Goal: Task Accomplishment & Management: Manage account settings

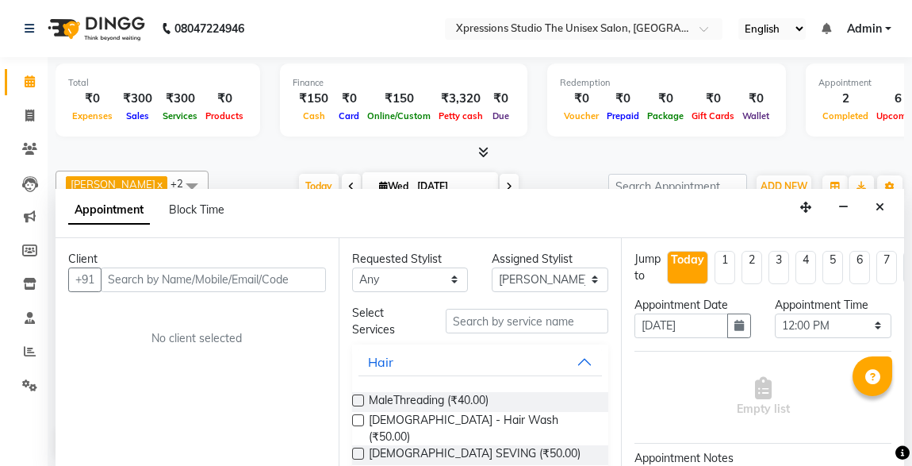
click at [872, 205] on button "Close" at bounding box center [879, 207] width 23 height 25
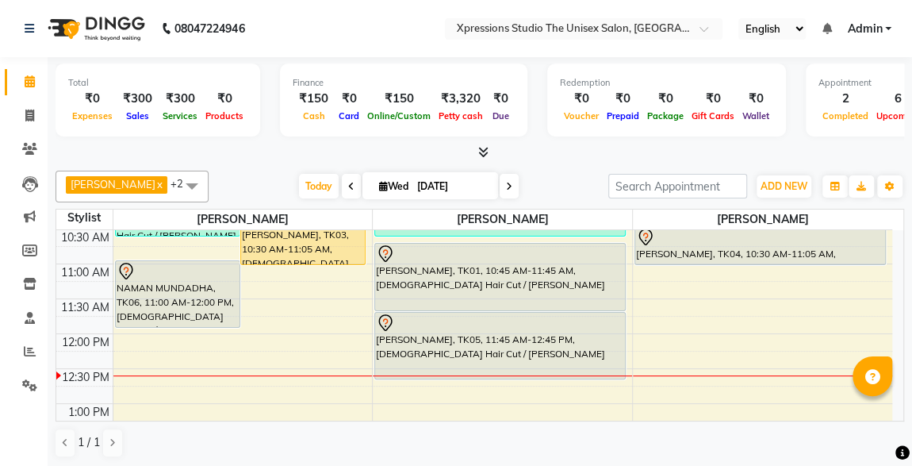
drag, startPoint x: 904, startPoint y: 282, endPoint x: 912, endPoint y: 292, distance: 13.0
click at [911, 292] on html "08047224946 Select Location × Xpressions Studio The Unisex Salon, Malkapur Engl…" at bounding box center [456, 233] width 912 height 466
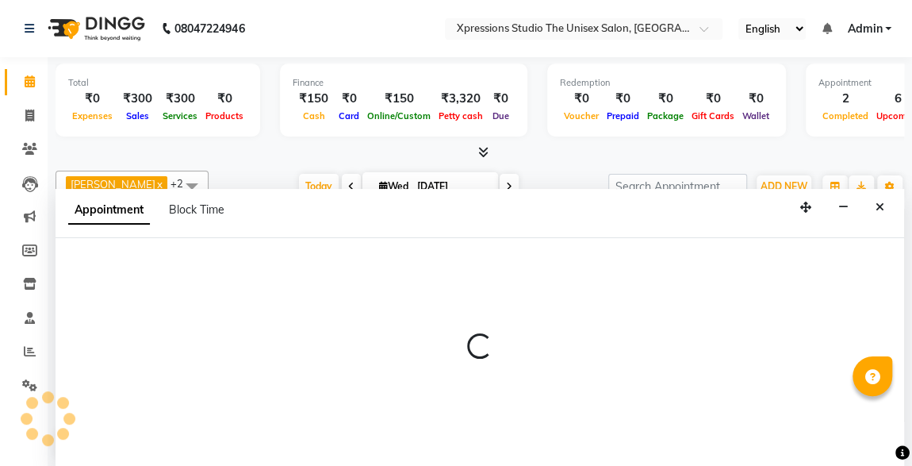
select select "57588"
select select "tentative"
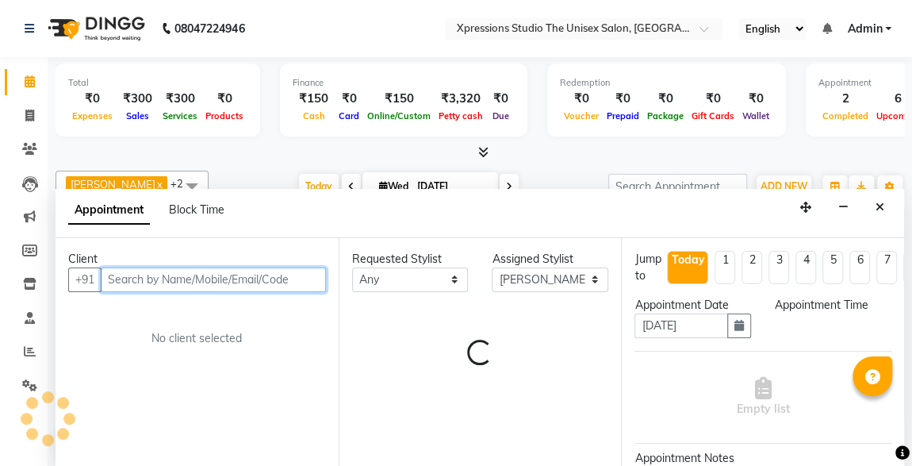
select select "750"
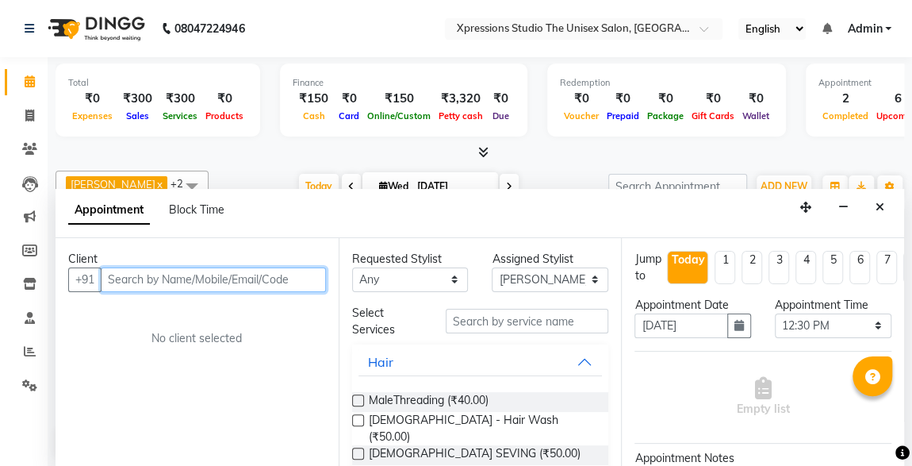
click at [275, 267] on input "text" at bounding box center [213, 279] width 225 height 25
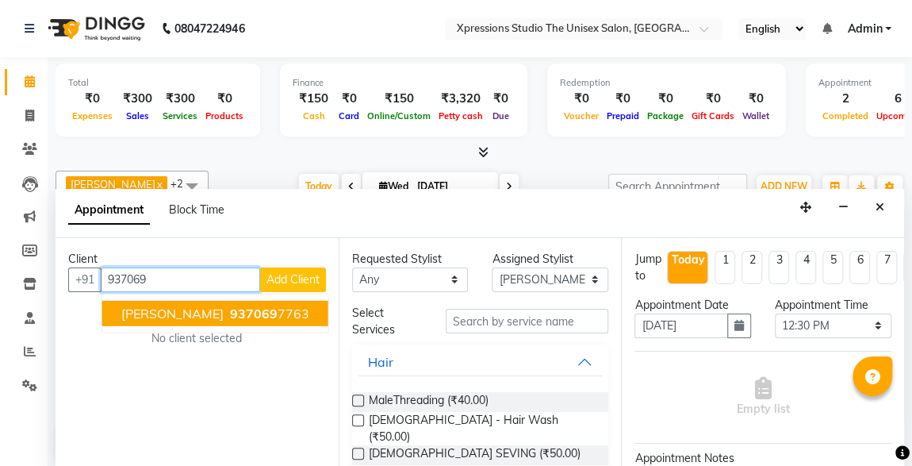
click at [284, 309] on ngb-highlight "937069 7763" at bounding box center [268, 313] width 82 height 16
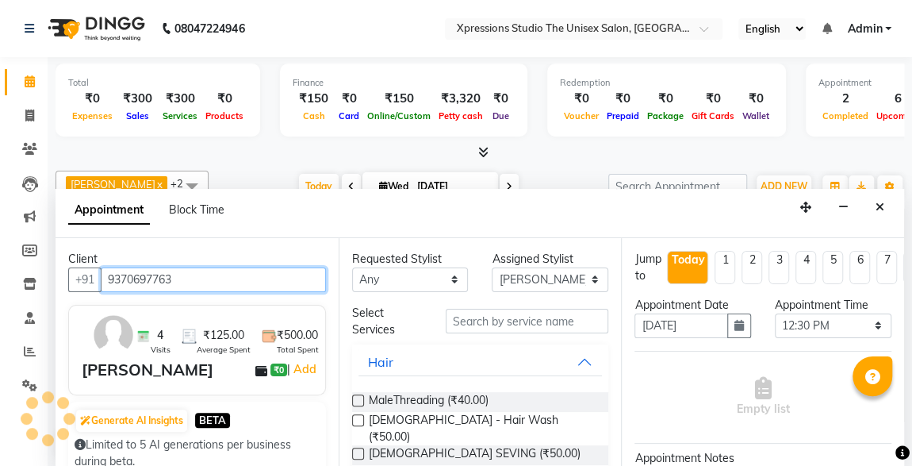
type input "9370697763"
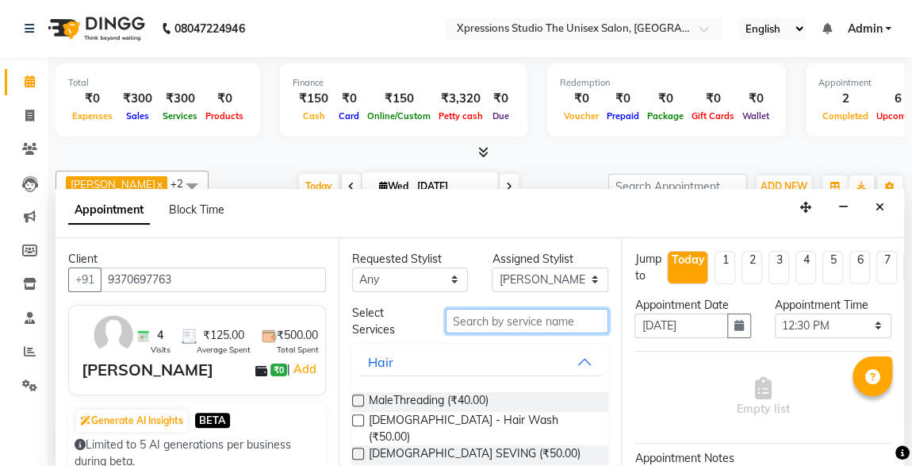
click at [497, 324] on input "text" at bounding box center [527, 321] width 163 height 25
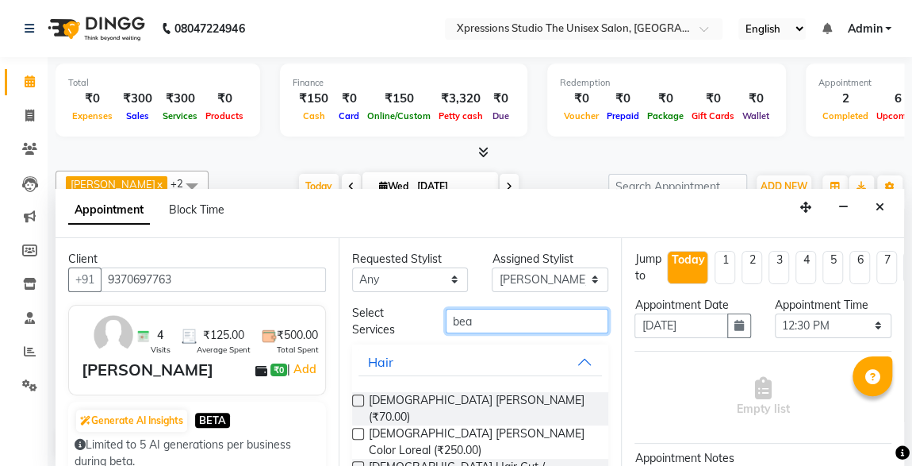
type input "bea"
click at [361, 461] on label at bounding box center [358, 467] width 12 height 12
click at [361, 463] on input "checkbox" at bounding box center [357, 468] width 10 height 10
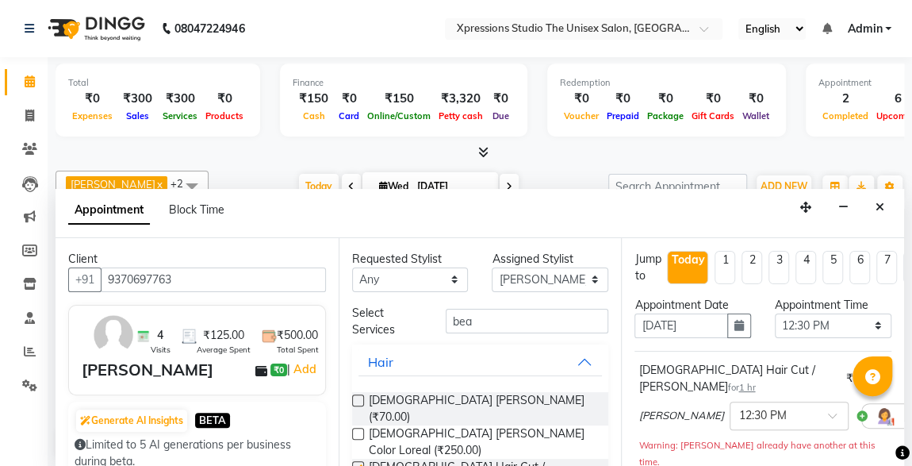
checkbox input "false"
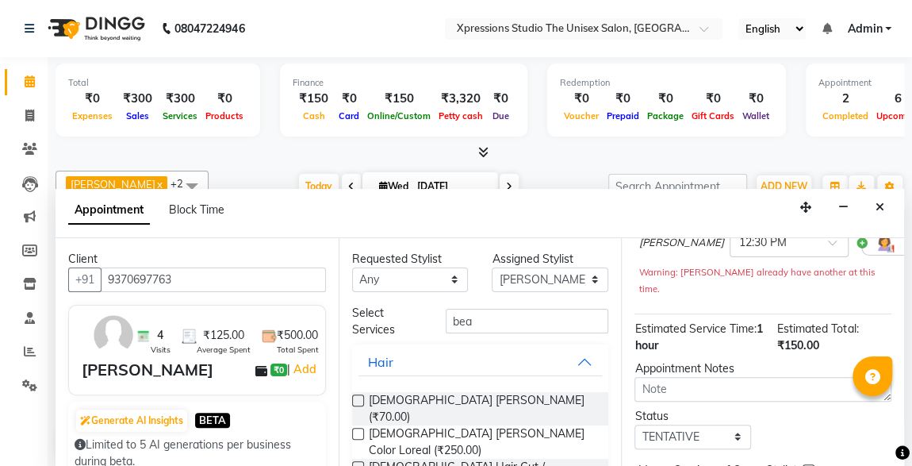
scroll to position [246, 0]
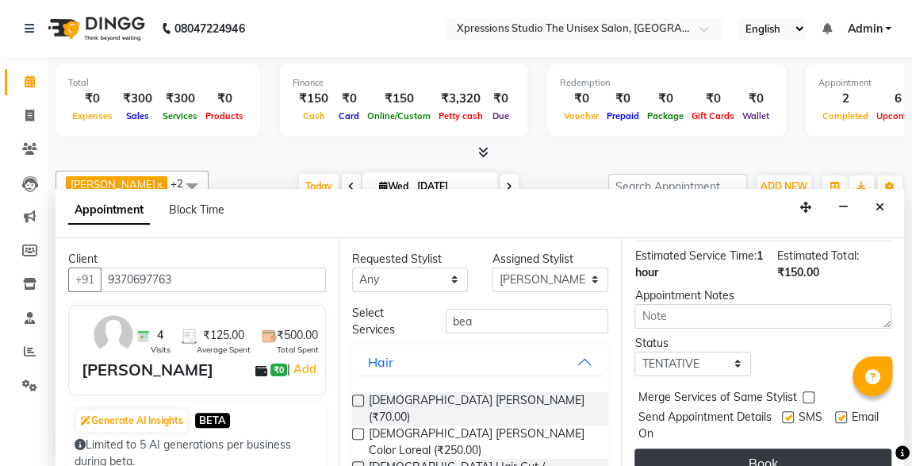
click at [765, 448] on button "Book" at bounding box center [763, 462] width 257 height 29
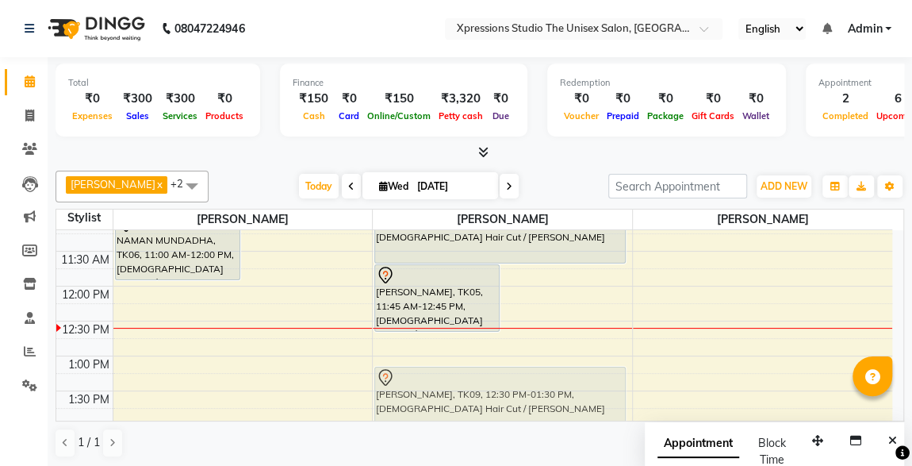
scroll to position [224, 0]
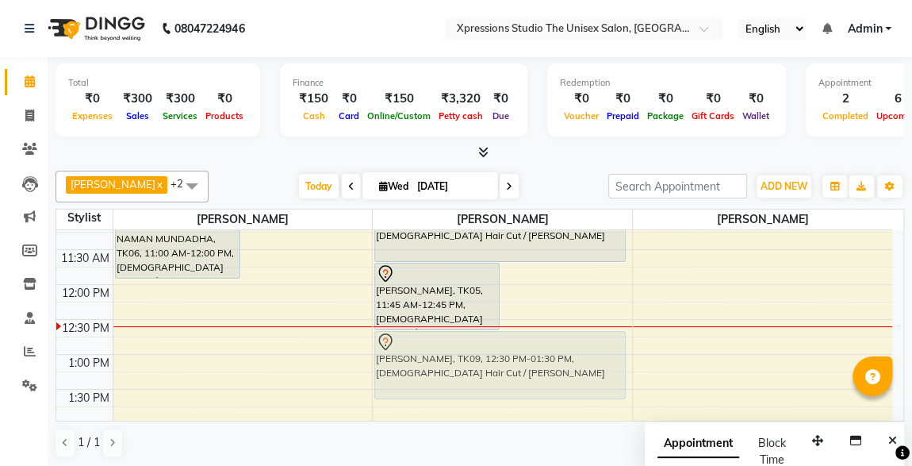
drag, startPoint x: 542, startPoint y: 390, endPoint x: 536, endPoint y: 358, distance: 32.2
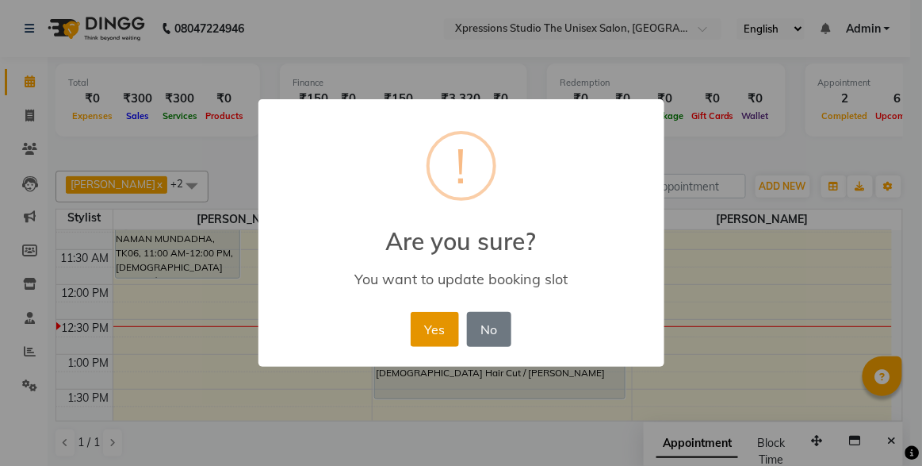
click at [422, 325] on button "Yes" at bounding box center [435, 329] width 48 height 35
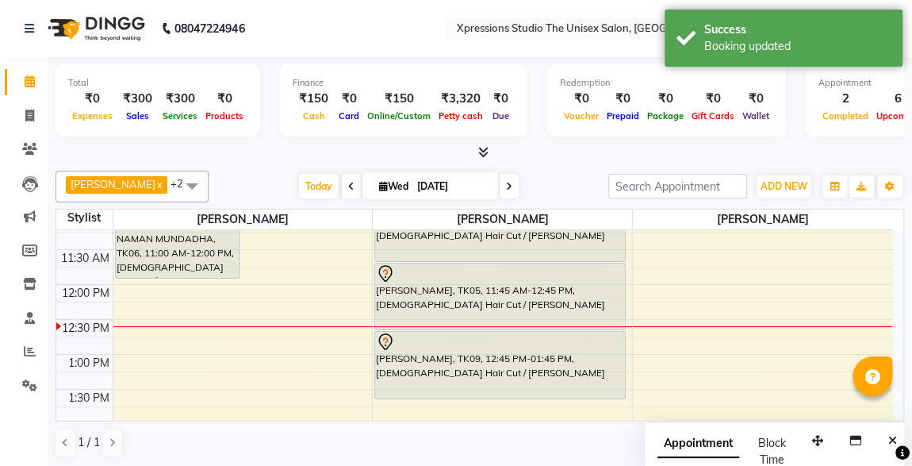
click at [451, 355] on div "[PERSON_NAME], TK09, 12:45 PM-01:45 PM, [DEMOGRAPHIC_DATA] Hair Cut / [PERSON_N…" at bounding box center [500, 365] width 250 height 67
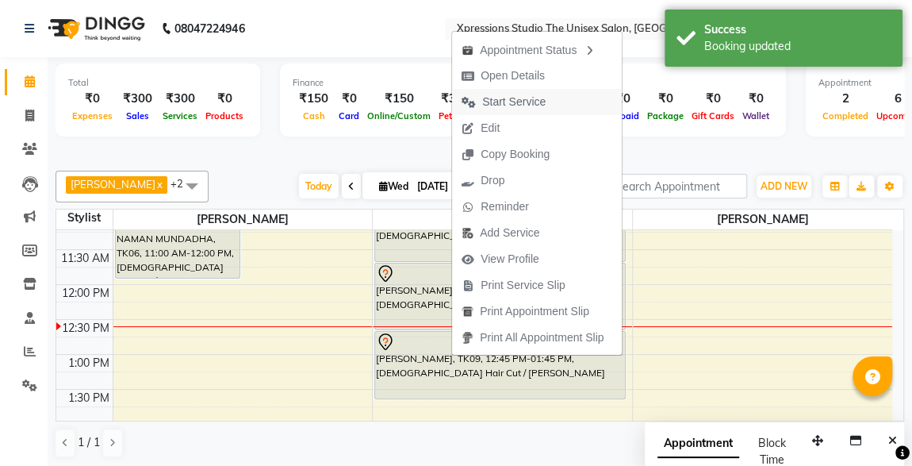
click at [511, 98] on span "Start Service" at bounding box center [513, 102] width 63 height 17
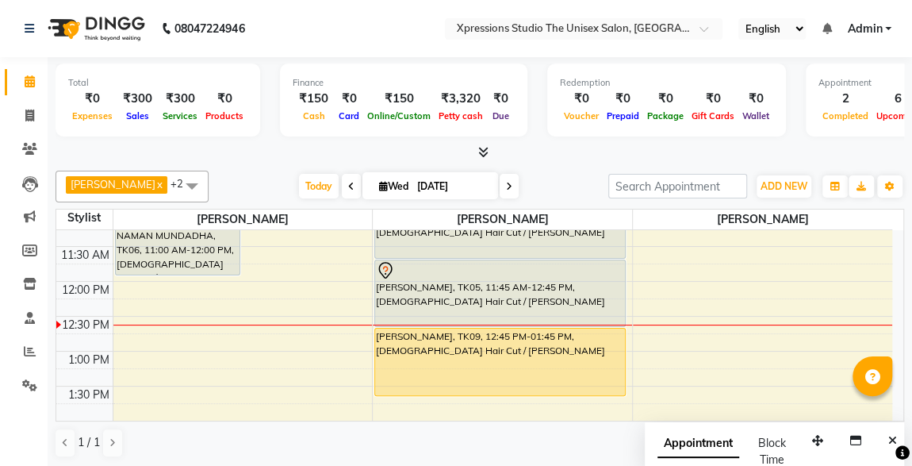
scroll to position [256, 0]
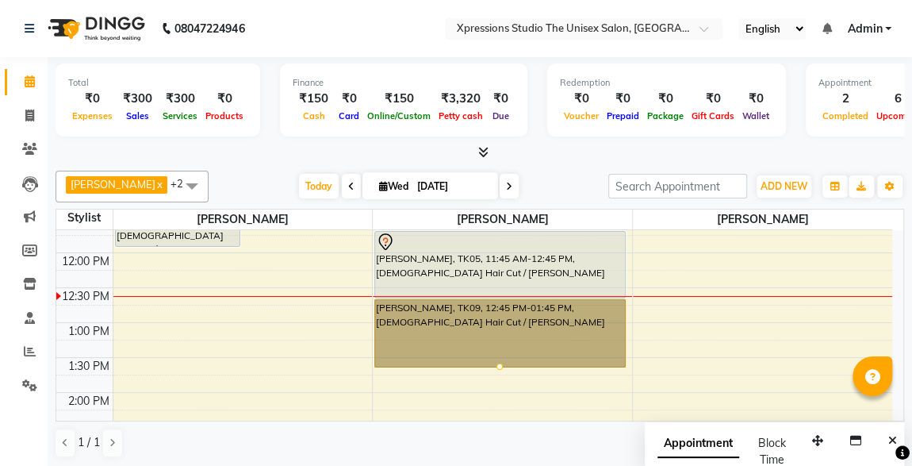
click at [518, 323] on link "[PERSON_NAME], TK09, 12:45 PM-01:45 PM, [DEMOGRAPHIC_DATA] Hair Cut / [PERSON_N…" at bounding box center [499, 333] width 251 height 68
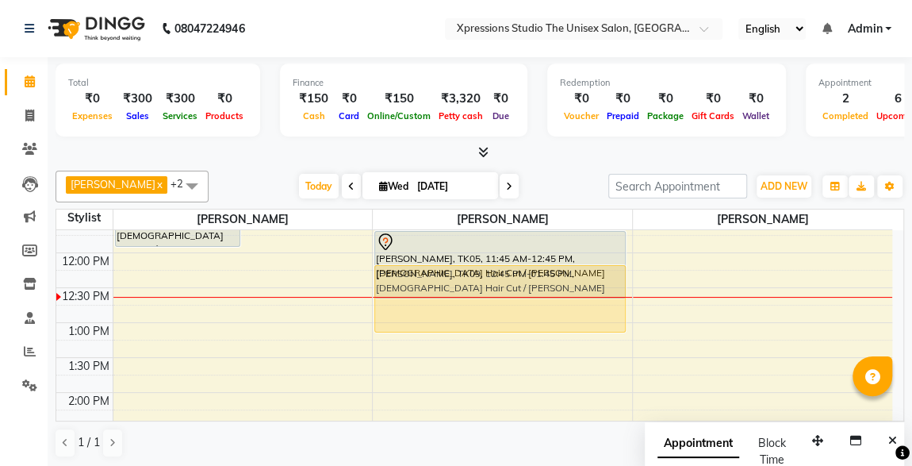
scroll to position [0, 0]
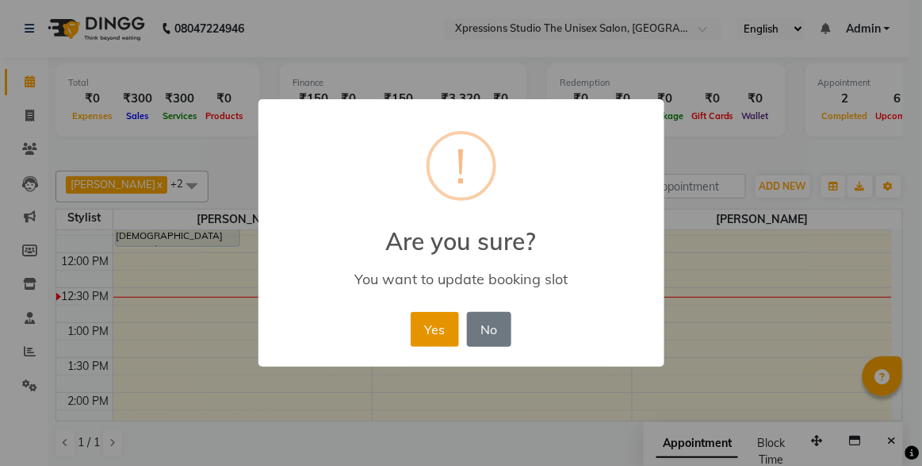
click at [436, 332] on button "Yes" at bounding box center [435, 329] width 48 height 35
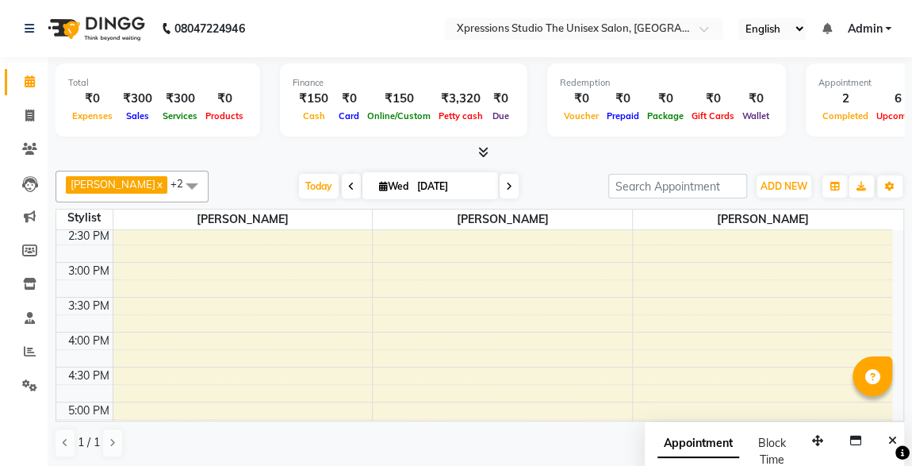
scroll to position [458, 0]
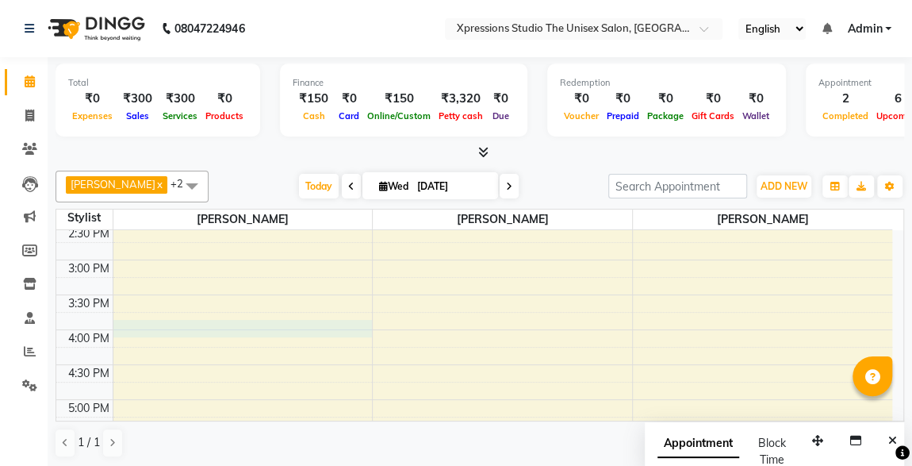
click at [309, 327] on div "8:00 AM 8:30 AM 9:00 AM 9:30 AM 10:00 AM 10:30 AM 11:00 AM 11:30 AM 12:00 PM 12…" at bounding box center [474, 295] width 836 height 1046
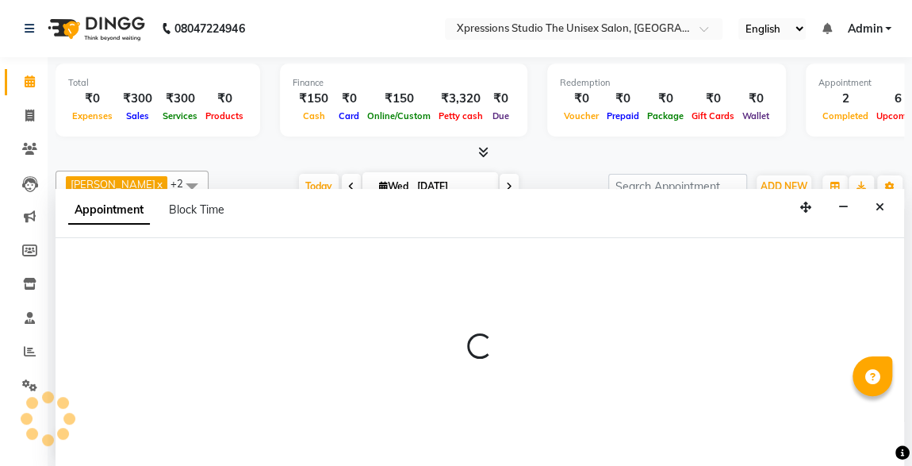
scroll to position [0, 0]
select select "57587"
select select "960"
select select "tentative"
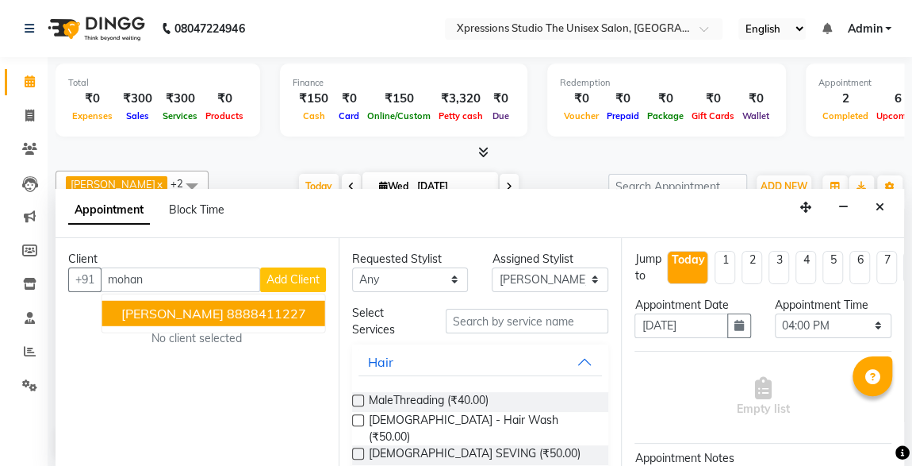
drag, startPoint x: 309, startPoint y: 327, endPoint x: 317, endPoint y: 293, distance: 35.0
click at [317, 293] on div "Client +91 [PERSON_NAME] PATIL 8888411227 Add Client No client selected" at bounding box center [197, 353] width 283 height 230
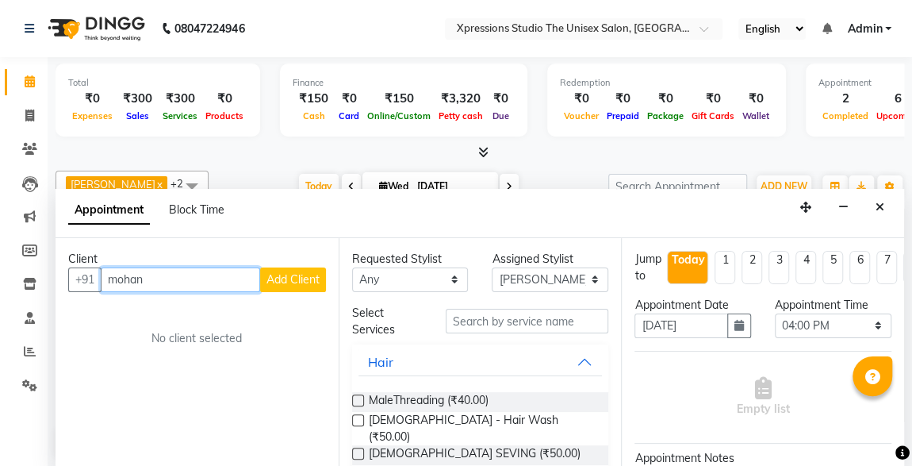
click at [209, 270] on input "mohan" at bounding box center [180, 279] width 159 height 25
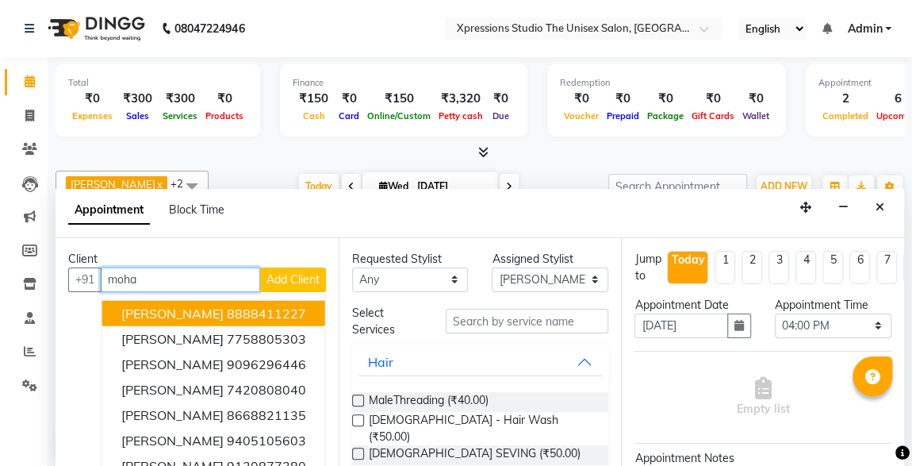
click at [193, 309] on span "[PERSON_NAME]" at bounding box center [172, 313] width 102 height 16
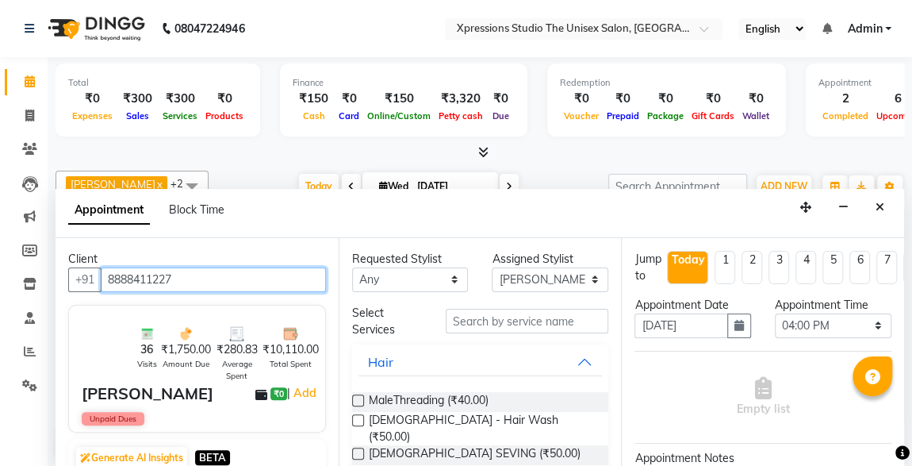
type input "8888411227"
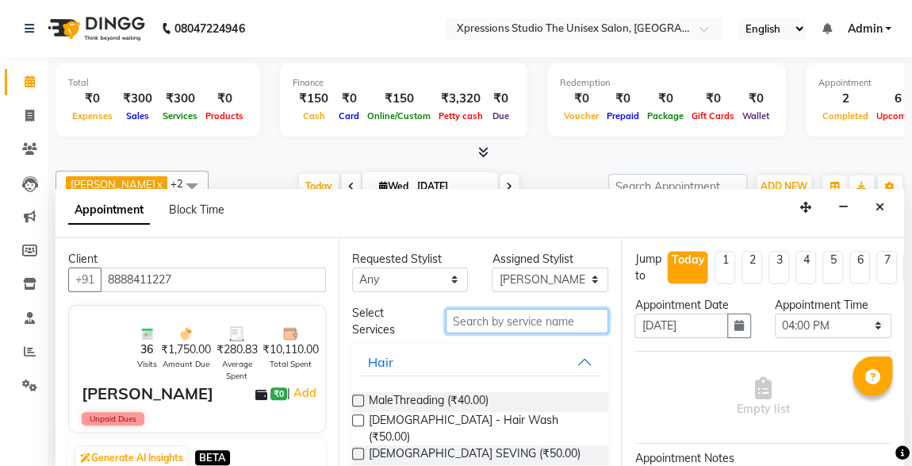
click at [508, 320] on input "text" at bounding box center [527, 321] width 163 height 25
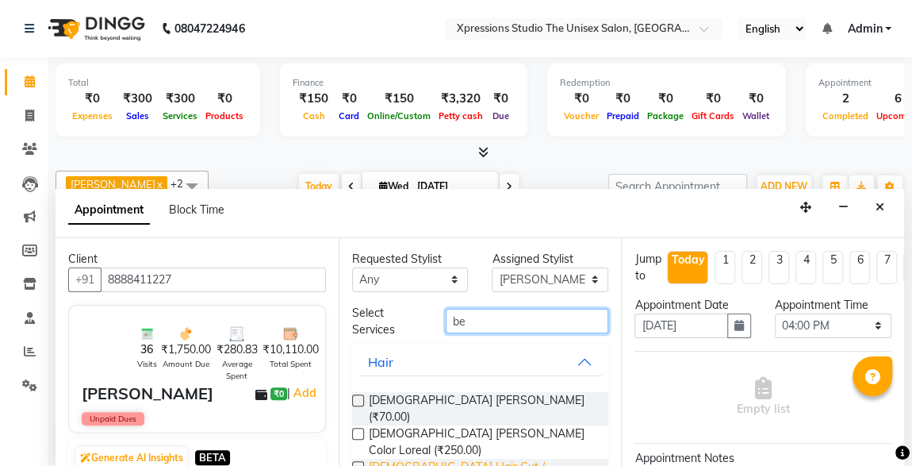
type input "be"
click at [456, 458] on span "[DEMOGRAPHIC_DATA] Hair Cut / [PERSON_NAME] (₹150.00)" at bounding box center [483, 474] width 228 height 33
checkbox input "false"
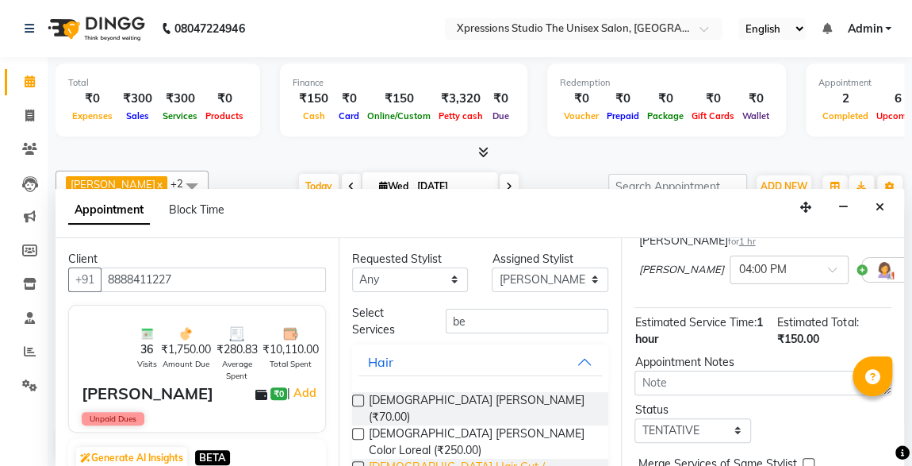
scroll to position [229, 0]
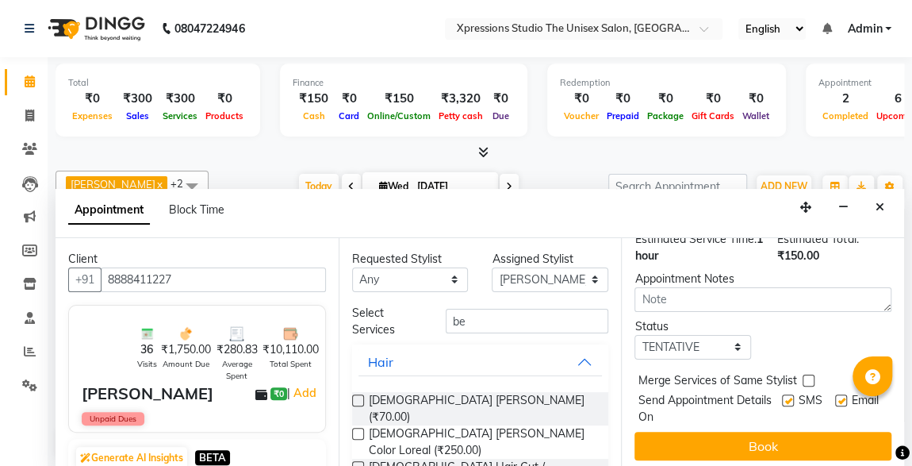
click at [782, 394] on label at bounding box center [788, 400] width 12 height 12
click at [782, 397] on input "checkbox" at bounding box center [787, 402] width 10 height 10
checkbox input "false"
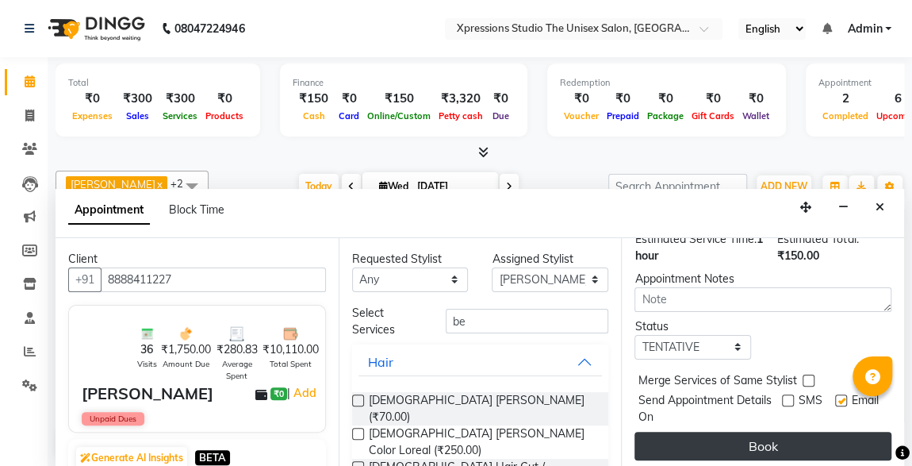
click at [795, 431] on button "Book" at bounding box center [763, 445] width 257 height 29
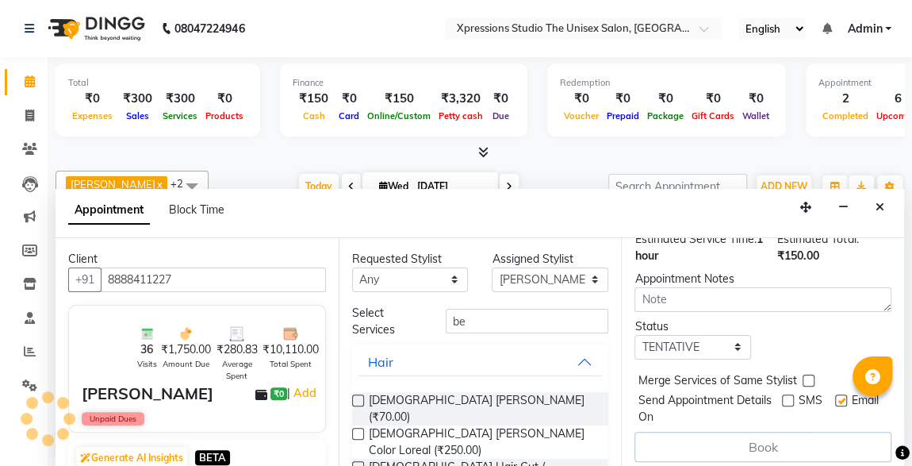
scroll to position [0, 0]
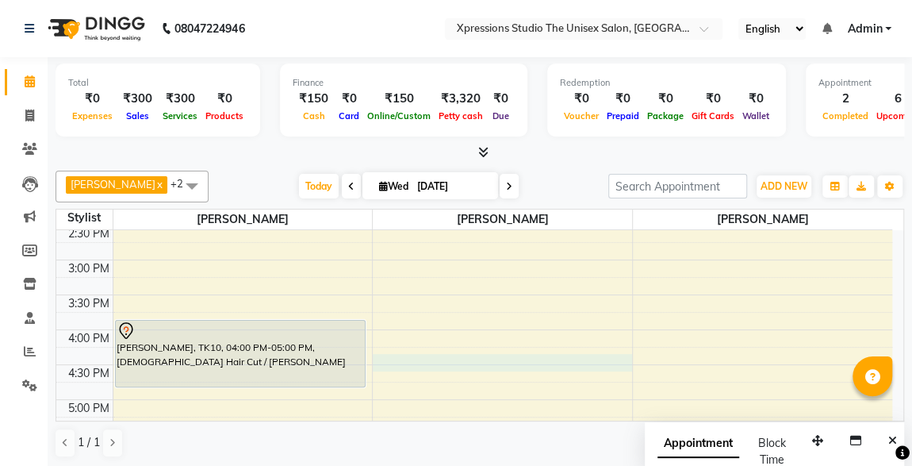
click at [562, 356] on div "8:00 AM 8:30 AM 9:00 AM 9:30 AM 10:00 AM 10:30 AM 11:00 AM 11:30 AM 12:00 PM 12…" at bounding box center [474, 295] width 836 height 1046
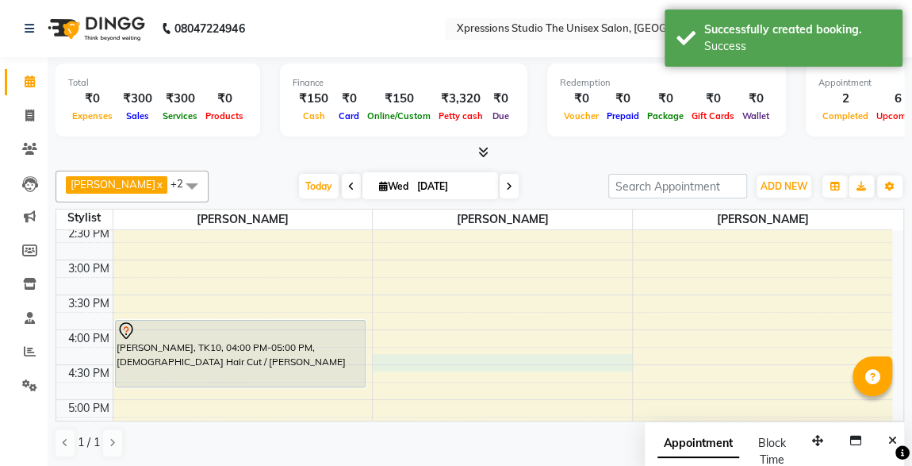
select select "57588"
select select "990"
select select "tentative"
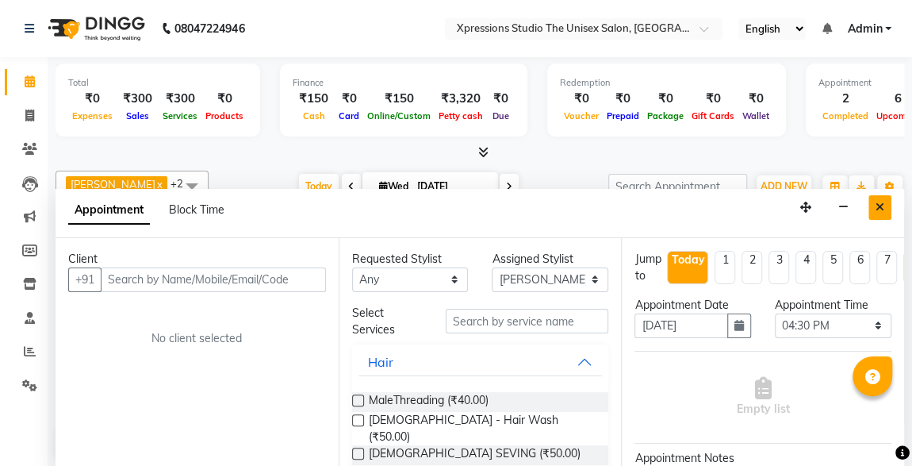
click at [875, 207] on button "Close" at bounding box center [879, 207] width 23 height 25
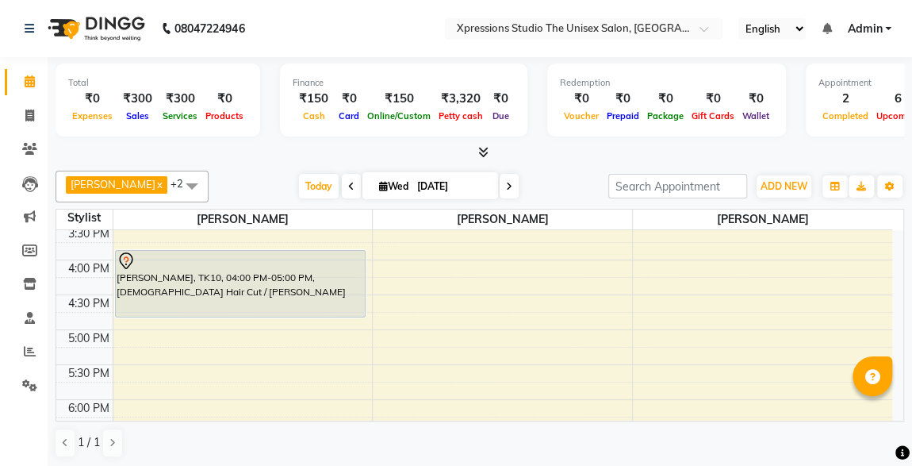
scroll to position [545, 0]
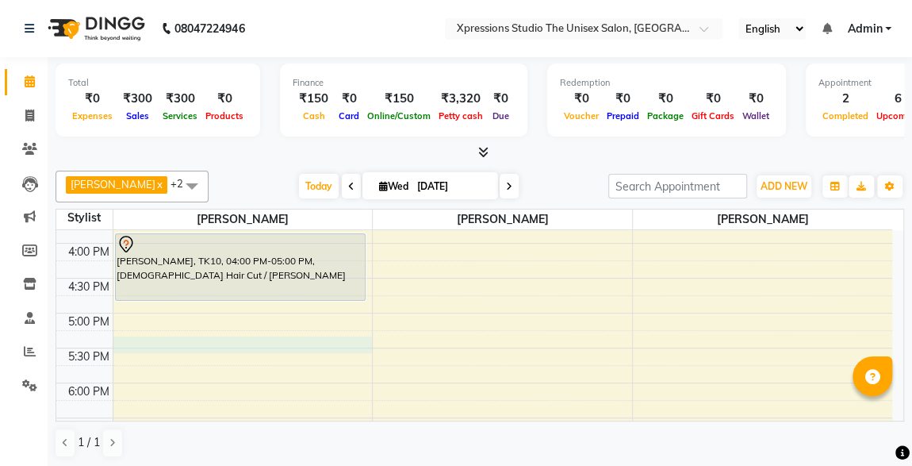
click at [121, 344] on div "8:00 AM 8:30 AM 9:00 AM 9:30 AM 10:00 AM 10:30 AM 11:00 AM 11:30 AM 12:00 PM 12…" at bounding box center [474, 208] width 836 height 1046
select select "57587"
select select "tentative"
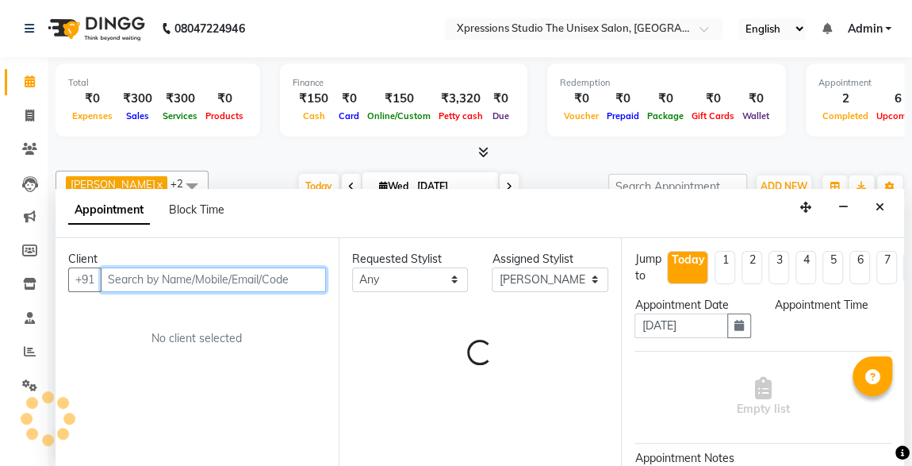
select select "1050"
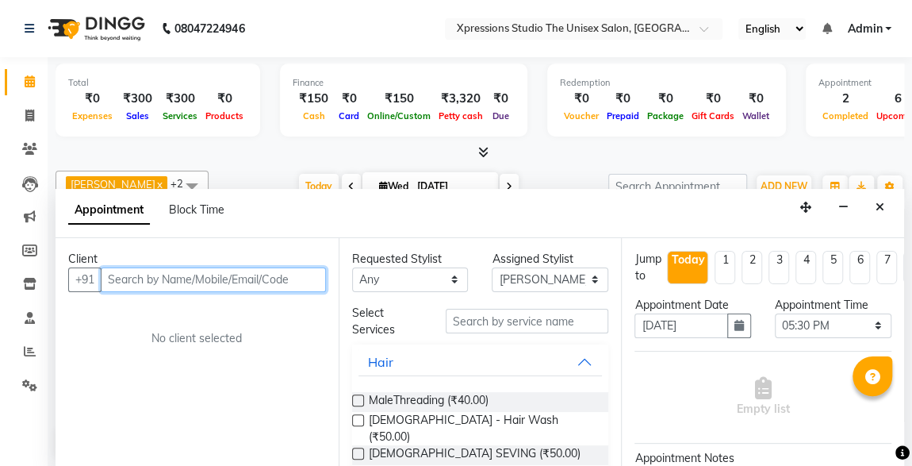
click at [154, 284] on input "text" at bounding box center [213, 279] width 225 height 25
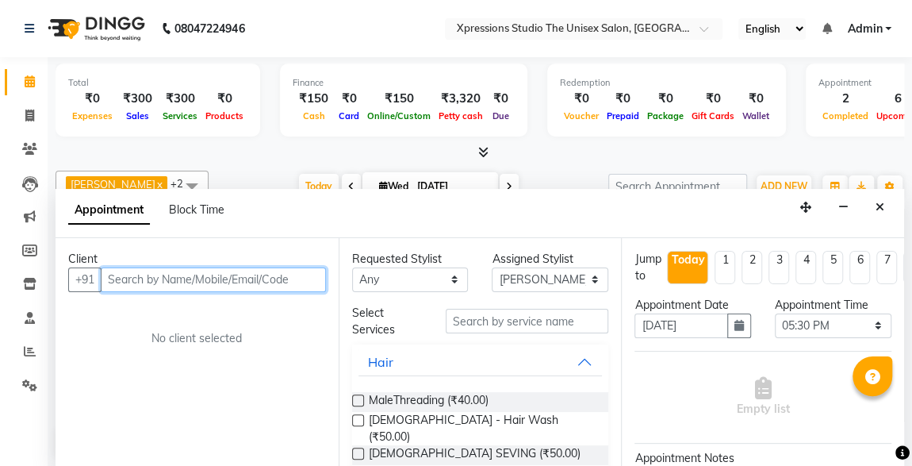
click at [154, 284] on input "text" at bounding box center [213, 279] width 225 height 25
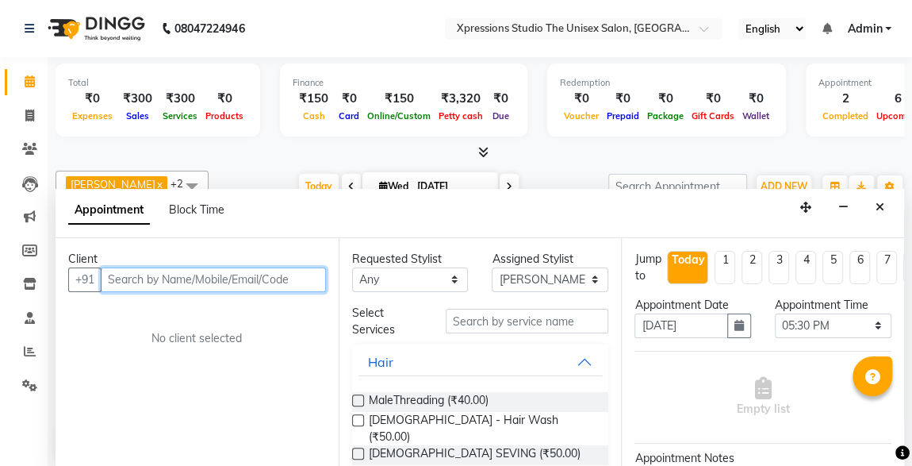
click at [154, 284] on input "text" at bounding box center [213, 279] width 225 height 25
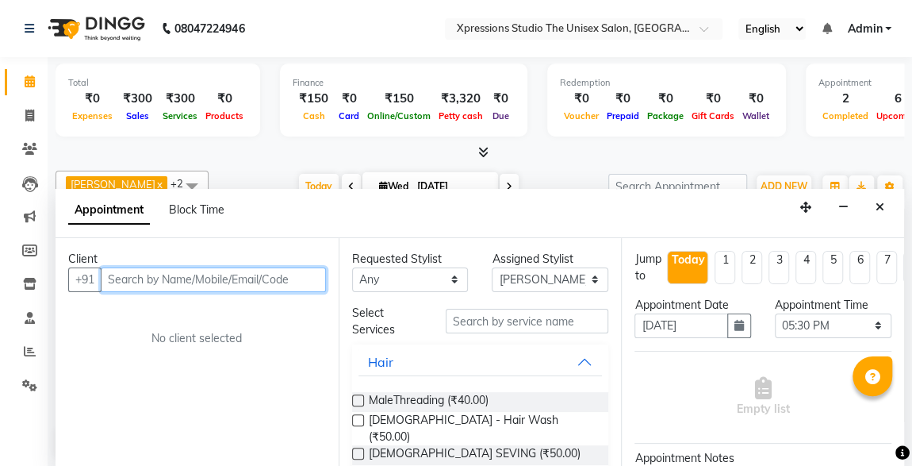
click at [171, 278] on input "text" at bounding box center [213, 279] width 225 height 25
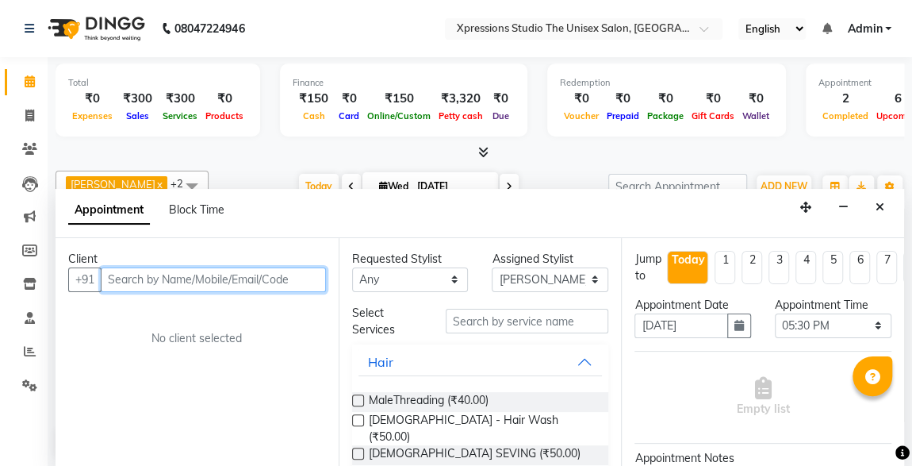
click at [171, 278] on input "text" at bounding box center [213, 279] width 225 height 25
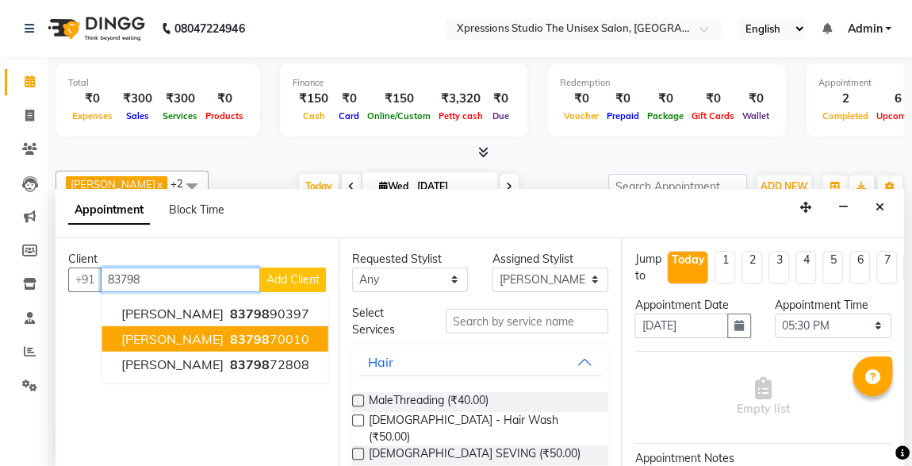
click at [172, 333] on span "[PERSON_NAME]" at bounding box center [172, 338] width 102 height 16
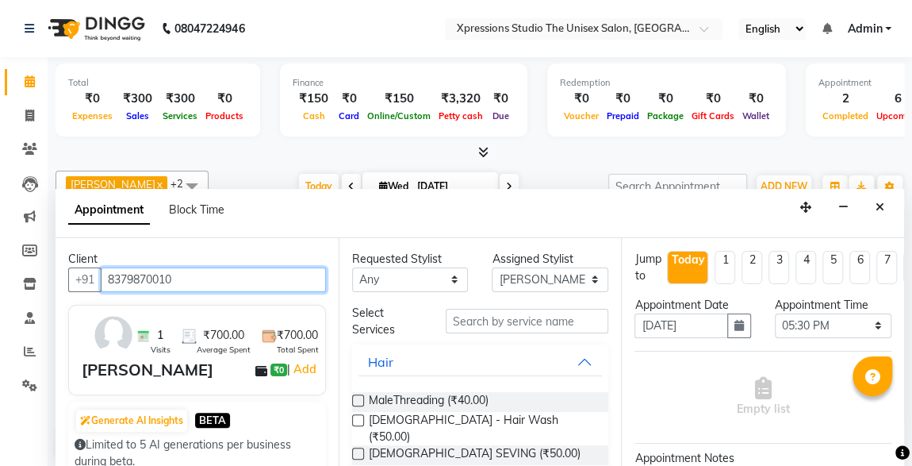
type input "8379870010"
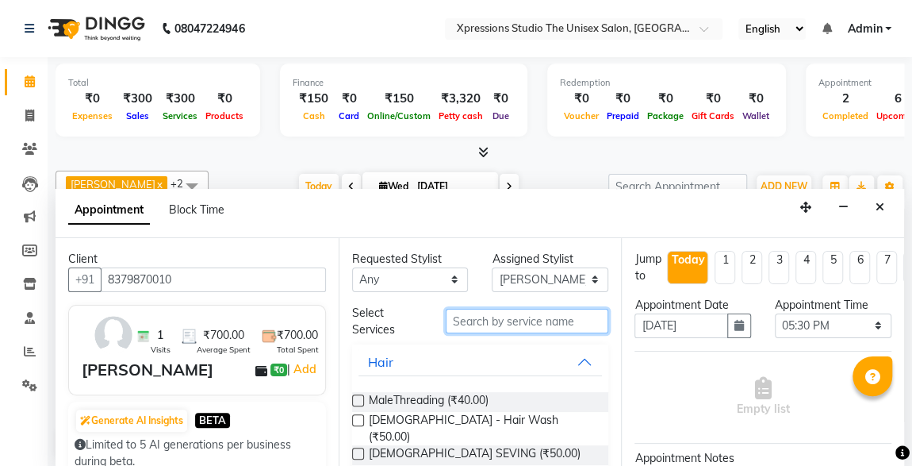
click at [488, 313] on input "text" at bounding box center [527, 321] width 163 height 25
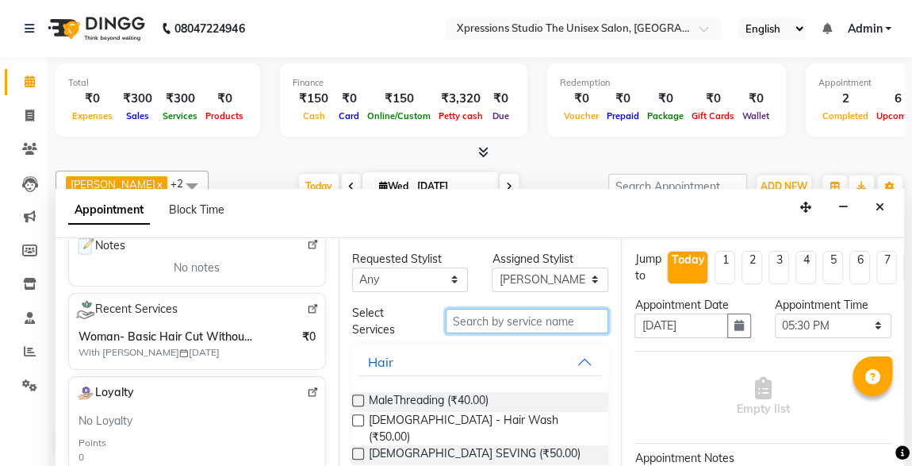
scroll to position [256, 0]
click at [493, 318] on input "text" at bounding box center [527, 321] width 163 height 25
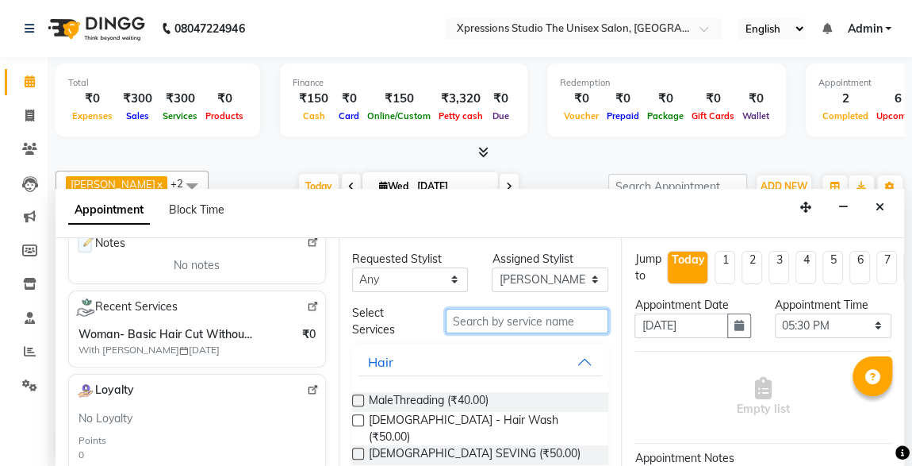
click at [493, 318] on input "text" at bounding box center [527, 321] width 163 height 25
click at [488, 323] on input "text" at bounding box center [527, 321] width 163 height 25
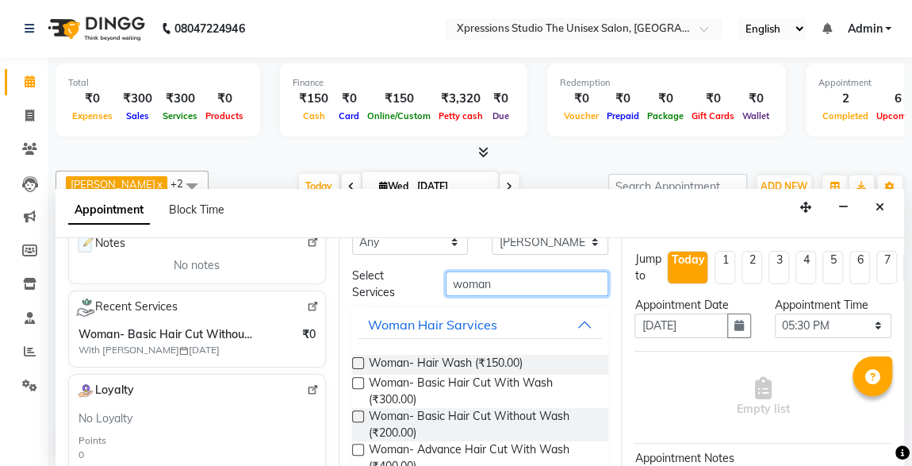
scroll to position [61, 0]
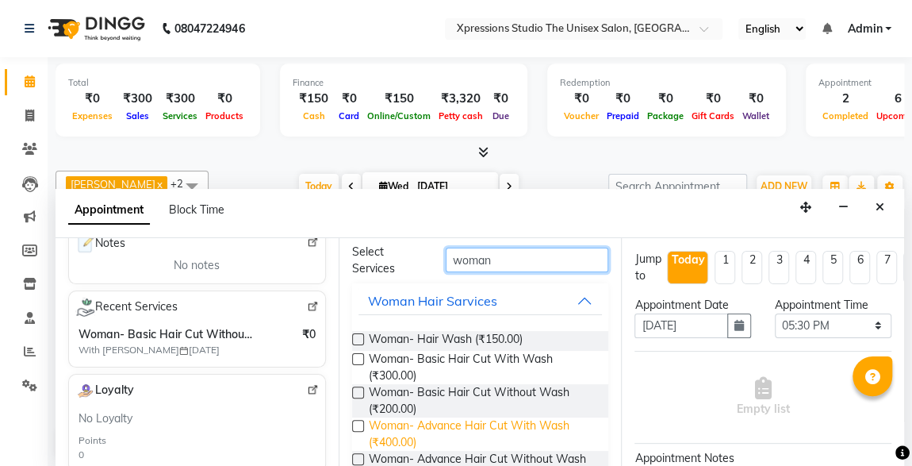
type input "woman"
click at [504, 423] on span "Woman- Advance Hair Cut With Wash (₹400.00)" at bounding box center [483, 433] width 228 height 33
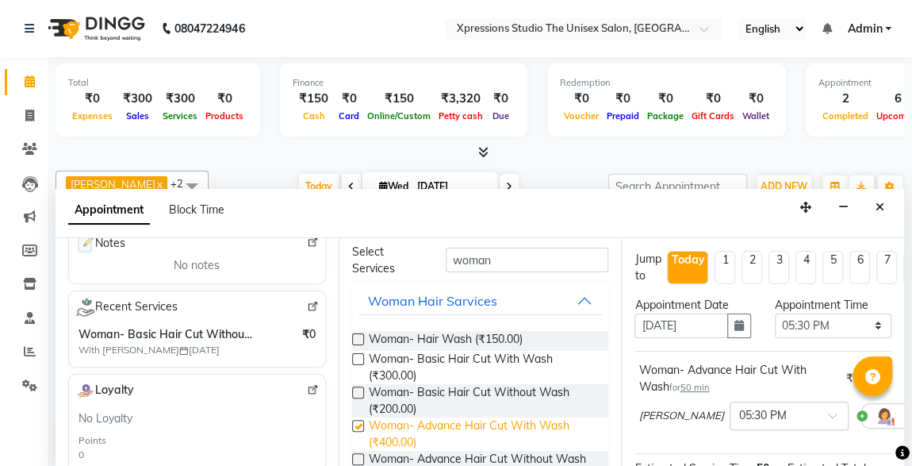
checkbox input "false"
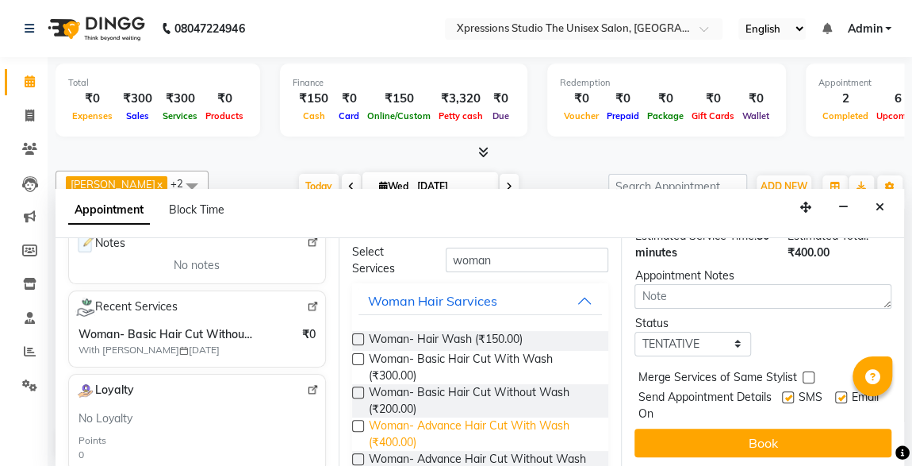
scroll to position [246, 0]
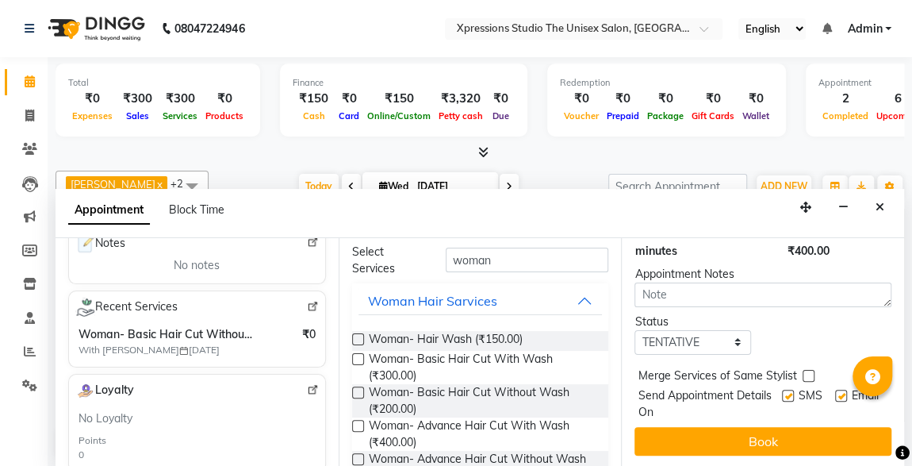
click at [782, 389] on label at bounding box center [788, 395] width 12 height 12
click at [782, 392] on input "checkbox" at bounding box center [787, 397] width 10 height 10
checkbox input "false"
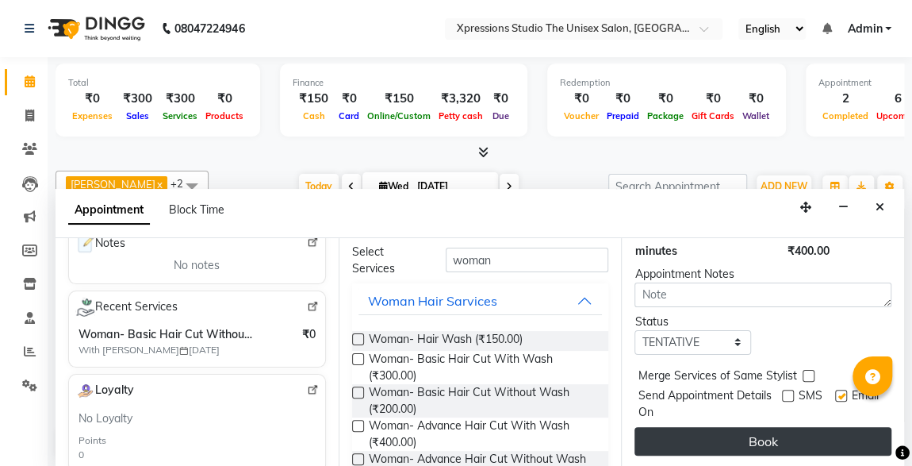
click at [801, 436] on button "Book" at bounding box center [763, 441] width 257 height 29
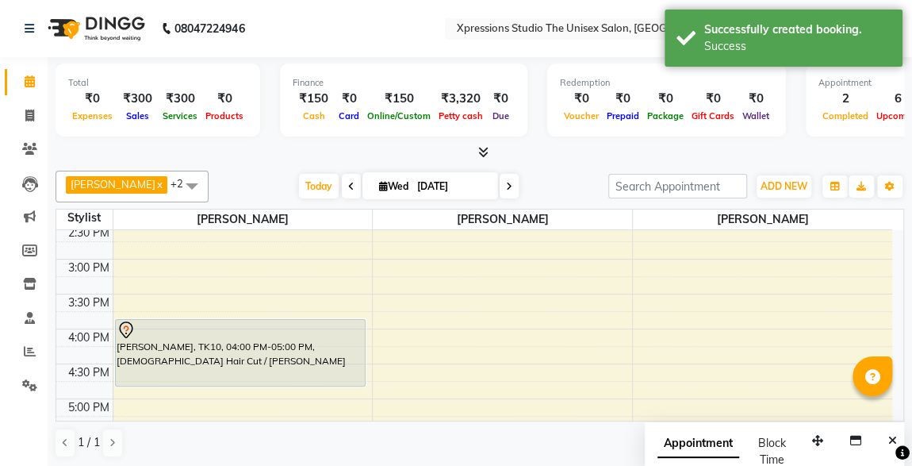
scroll to position [458, 0]
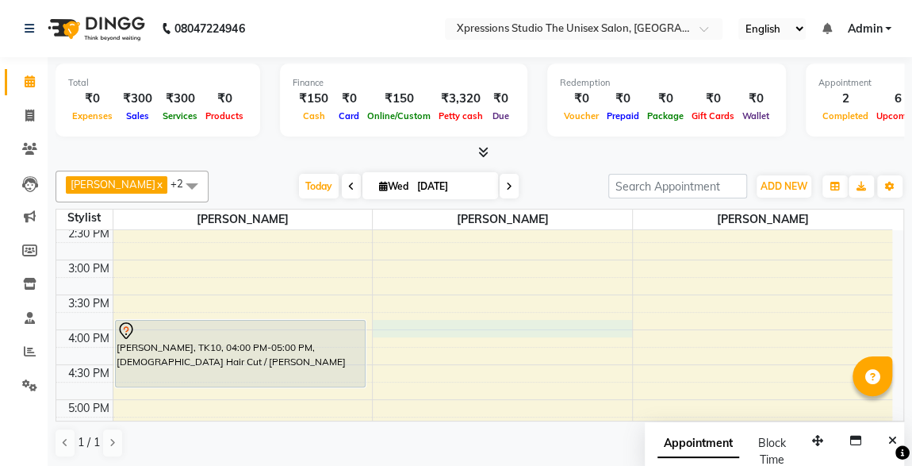
click at [439, 328] on div "8:00 AM 8:30 AM 9:00 AM 9:30 AM 10:00 AM 10:30 AM 11:00 AM 11:30 AM 12:00 PM 12…" at bounding box center [474, 295] width 836 height 1046
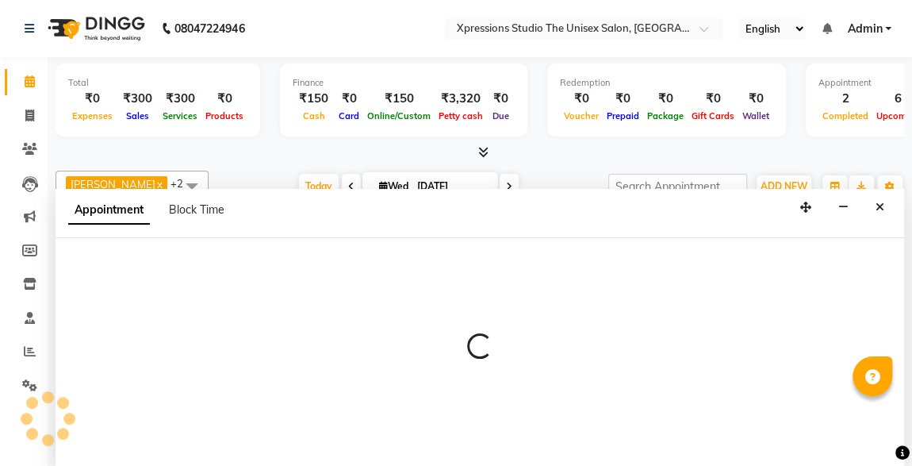
scroll to position [0, 0]
select select "57588"
select select "960"
select select "tentative"
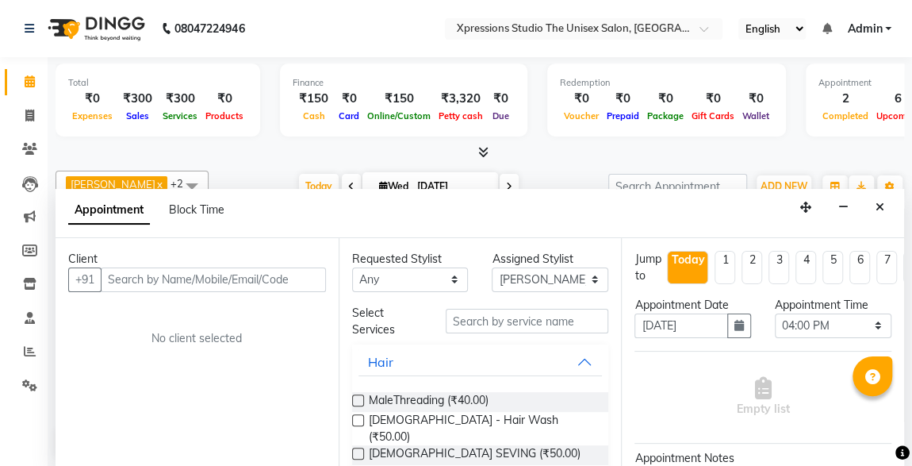
click at [133, 282] on input "text" at bounding box center [213, 279] width 225 height 25
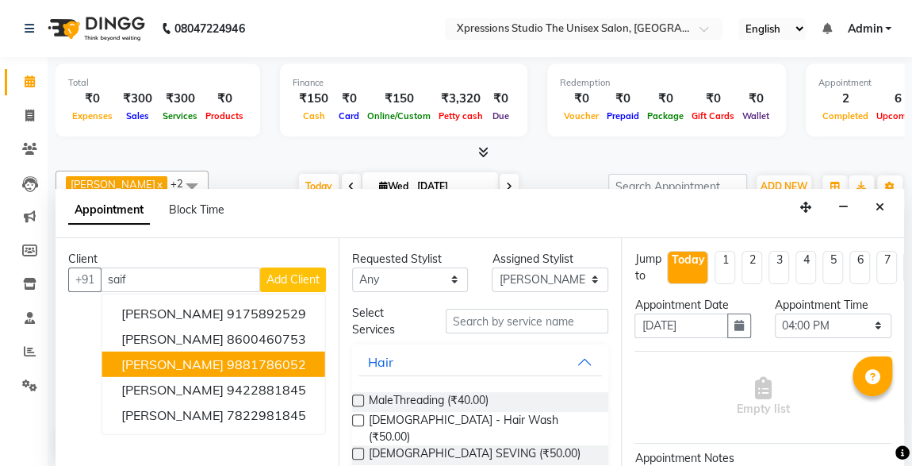
click at [162, 358] on span "[PERSON_NAME]" at bounding box center [172, 363] width 102 height 16
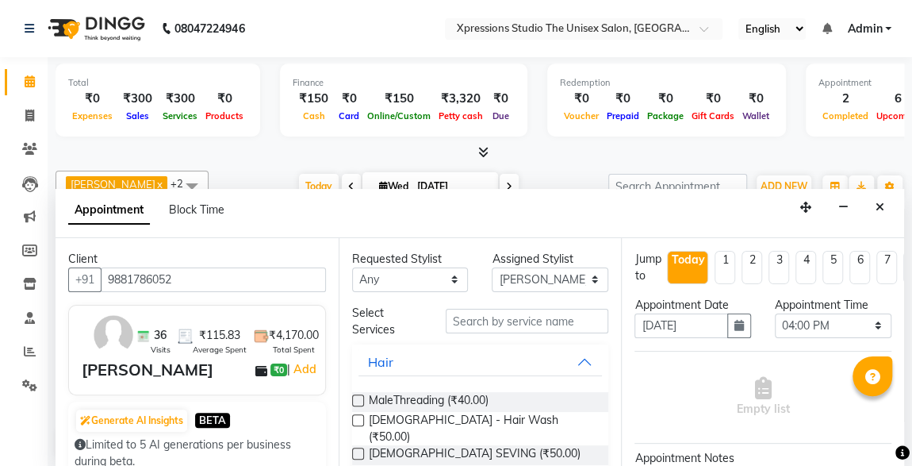
type input "9881786052"
click at [477, 320] on input "text" at bounding box center [527, 321] width 163 height 25
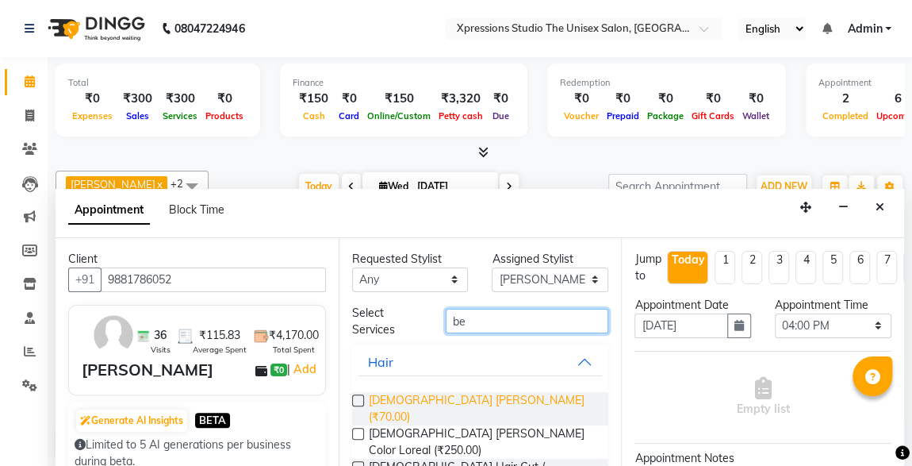
type input "be"
click at [451, 404] on span "[DEMOGRAPHIC_DATA] [PERSON_NAME] (₹70.00)" at bounding box center [483, 408] width 228 height 33
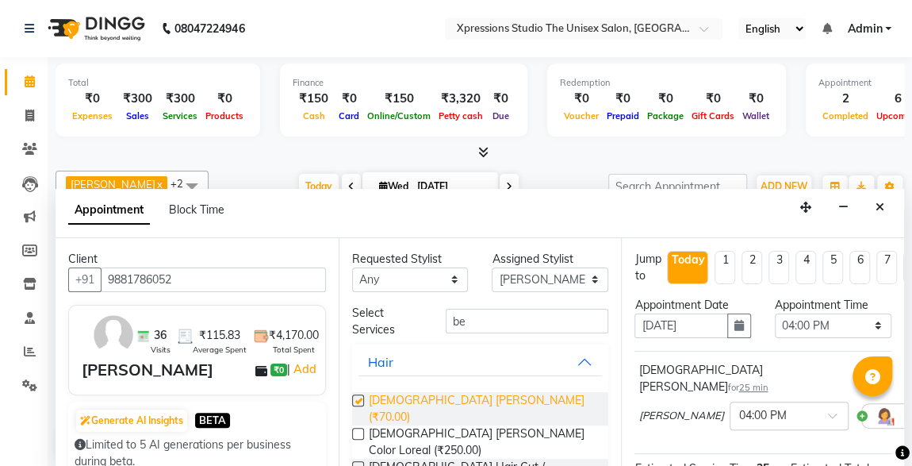
checkbox input "false"
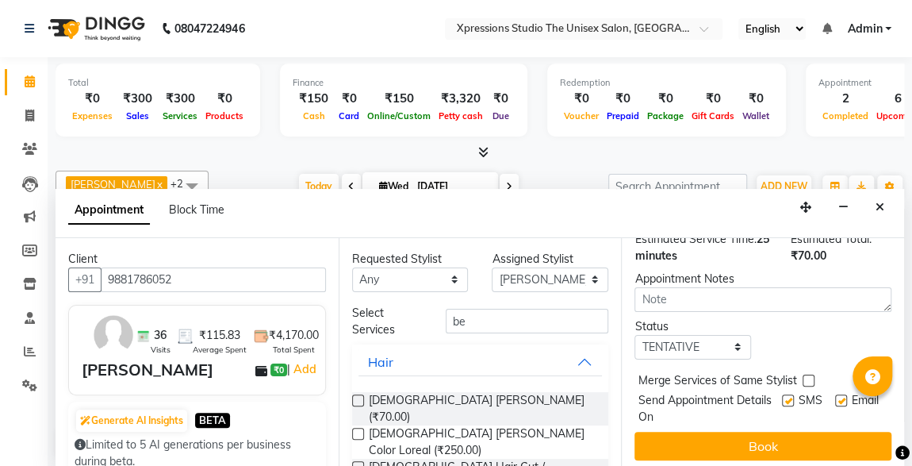
click at [782, 394] on label at bounding box center [788, 400] width 12 height 12
click at [782, 397] on input "checkbox" at bounding box center [787, 402] width 10 height 10
checkbox input "false"
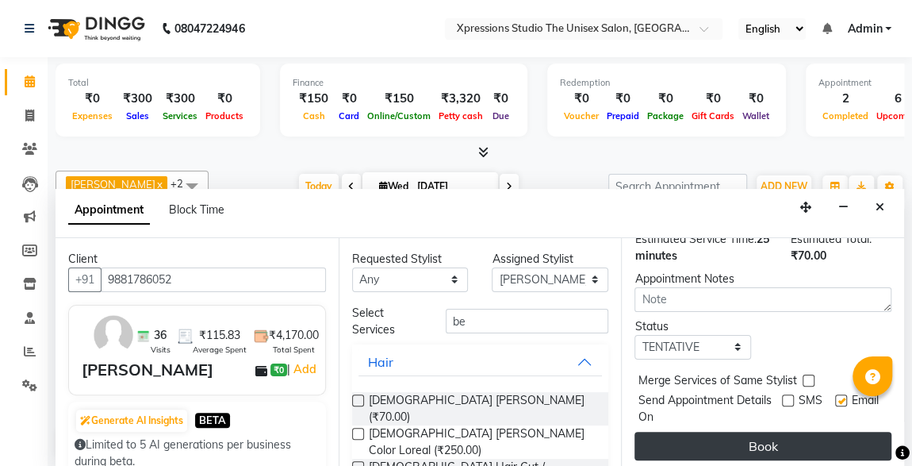
click at [821, 431] on button "Book" at bounding box center [763, 445] width 257 height 29
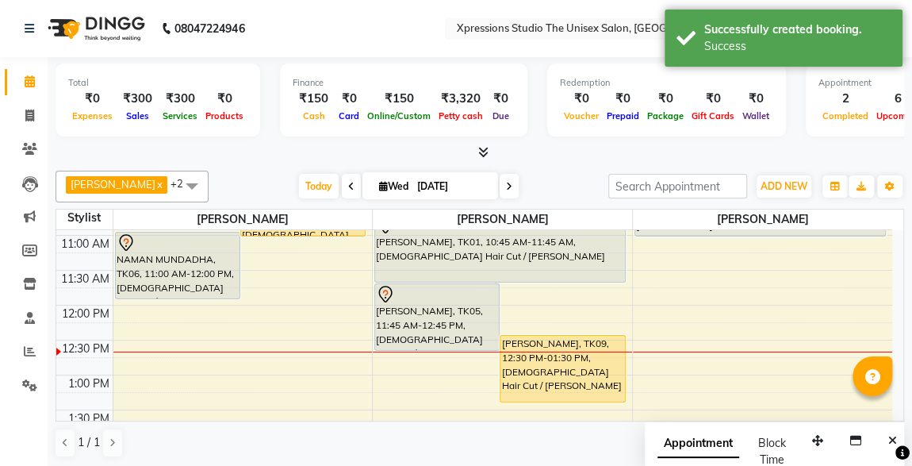
scroll to position [198, 0]
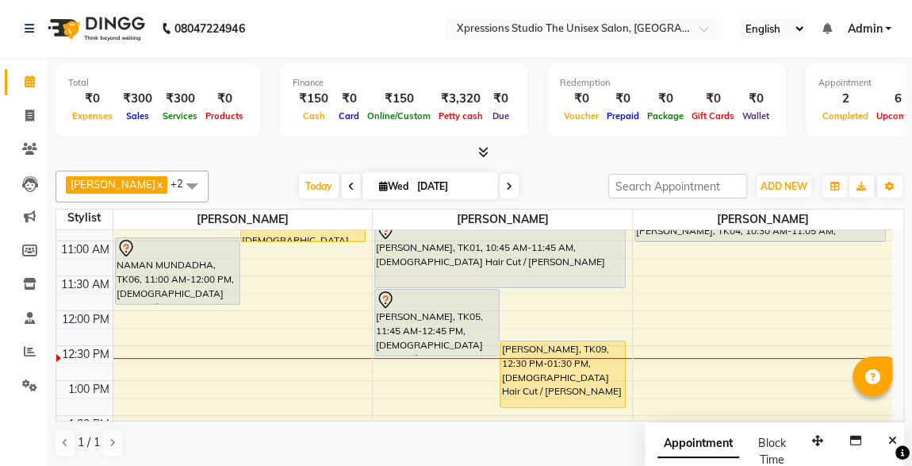
click at [427, 309] on div "[PERSON_NAME], TK05, 11:45 AM-12:45 PM, [DEMOGRAPHIC_DATA] Hair Cut / [PERSON_N…" at bounding box center [437, 322] width 124 height 66
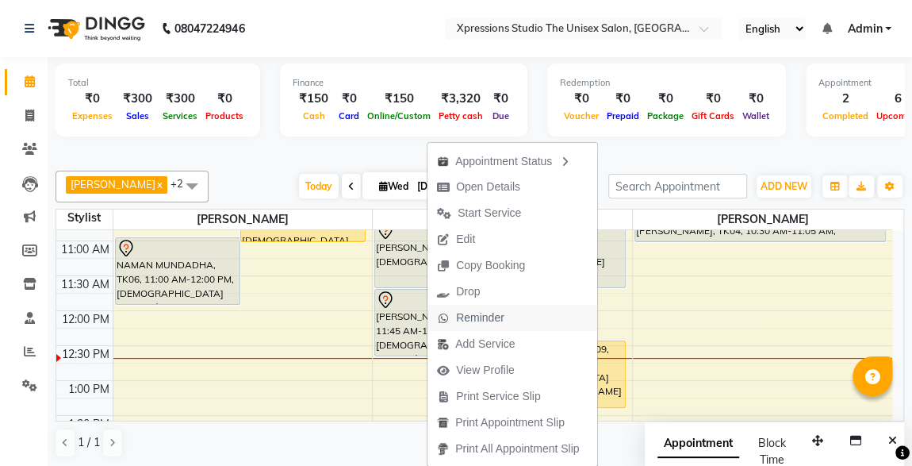
click at [431, 309] on span "Reminder" at bounding box center [470, 318] width 86 height 26
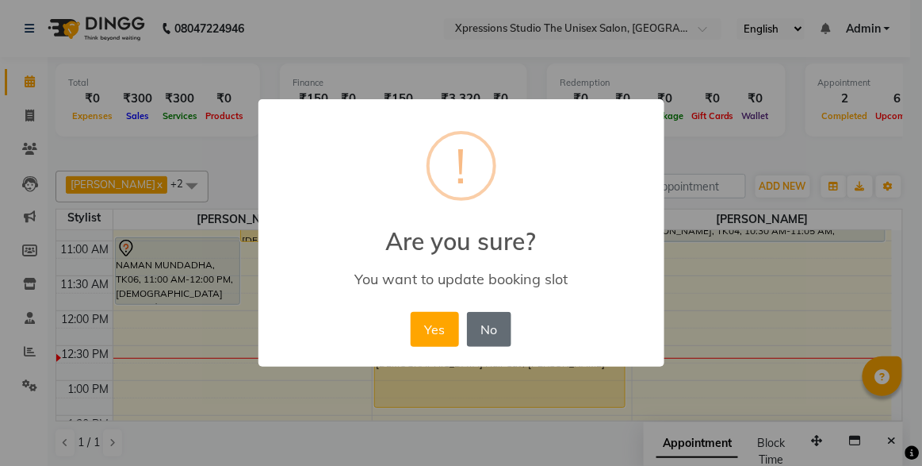
click at [497, 334] on button "No" at bounding box center [489, 329] width 44 height 35
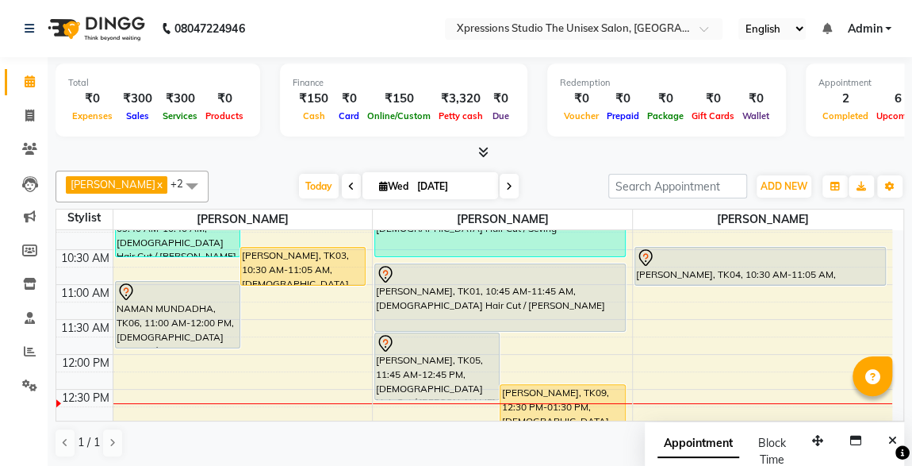
scroll to position [141, 0]
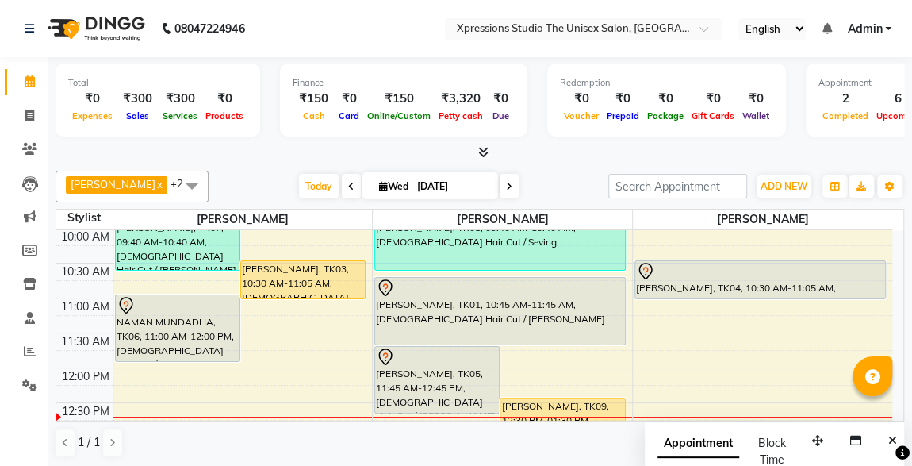
click at [159, 322] on div "NAMAN MUNDADHA, TK06, 11:00 AM-12:00 PM, [DEMOGRAPHIC_DATA] Hair Cut / [PERSON_…" at bounding box center [178, 328] width 124 height 66
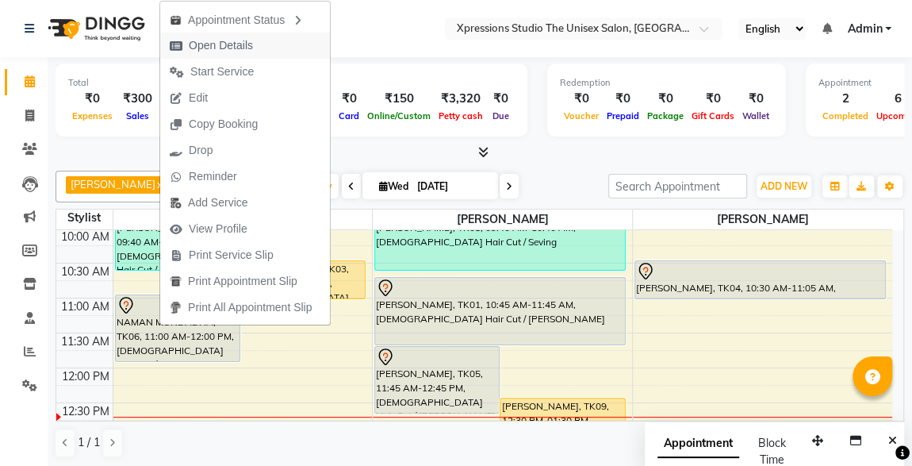
click at [209, 47] on span "Open Details" at bounding box center [221, 45] width 64 height 17
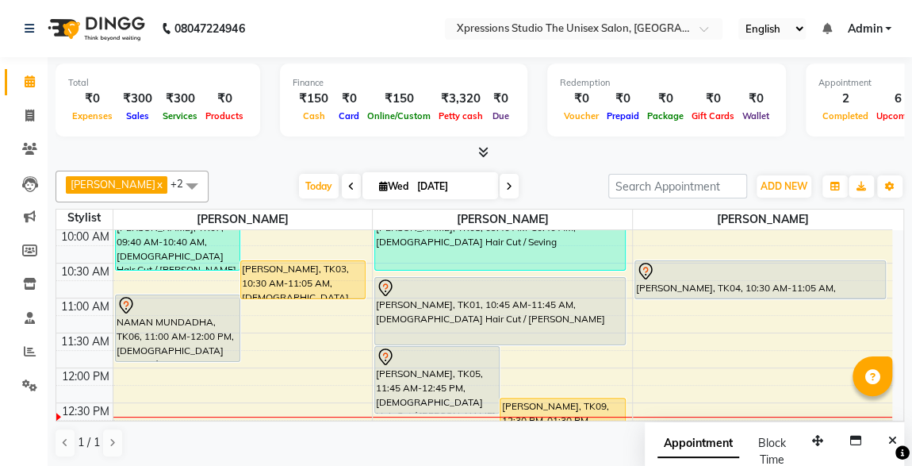
click at [197, 335] on div "NAMAN MUNDADHA, TK06, 11:00 AM-12:00 PM, [DEMOGRAPHIC_DATA] Hair Cut / [PERSON_…" at bounding box center [178, 328] width 124 height 66
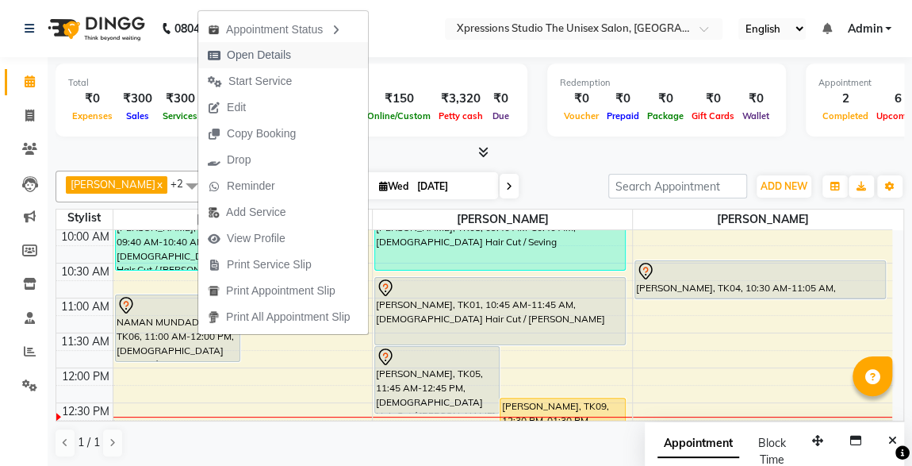
click at [268, 58] on span "Open Details" at bounding box center [259, 55] width 64 height 17
select select "7"
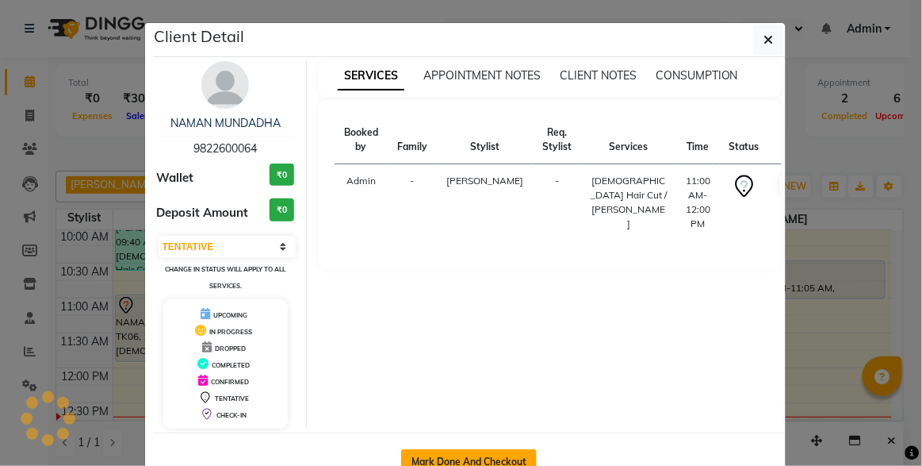
click at [434, 452] on button "Mark Done And Checkout" at bounding box center [469, 461] width 136 height 25
select select "service"
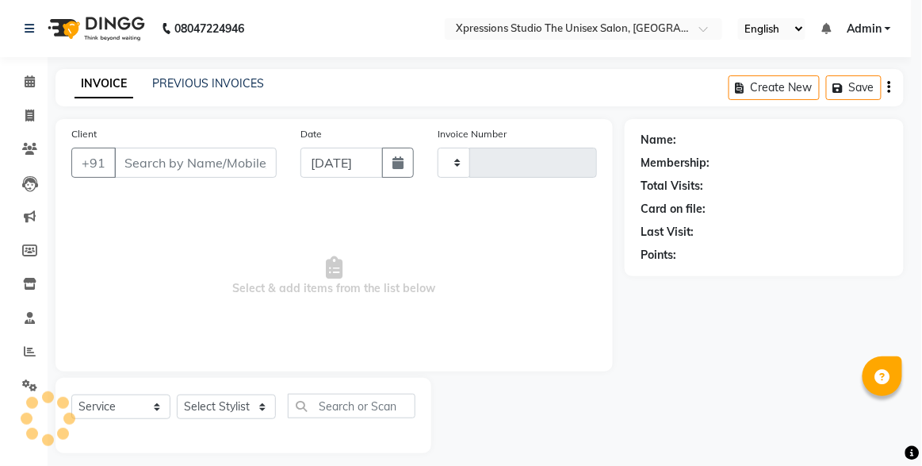
type input "4521"
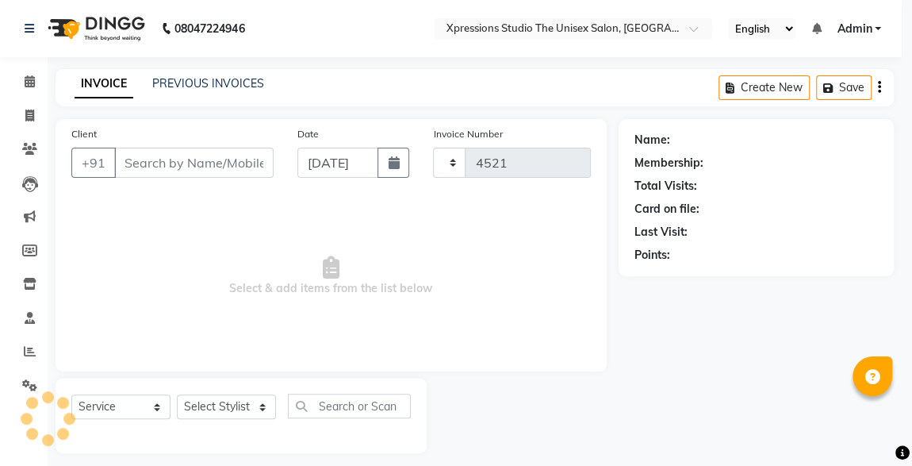
select select "7003"
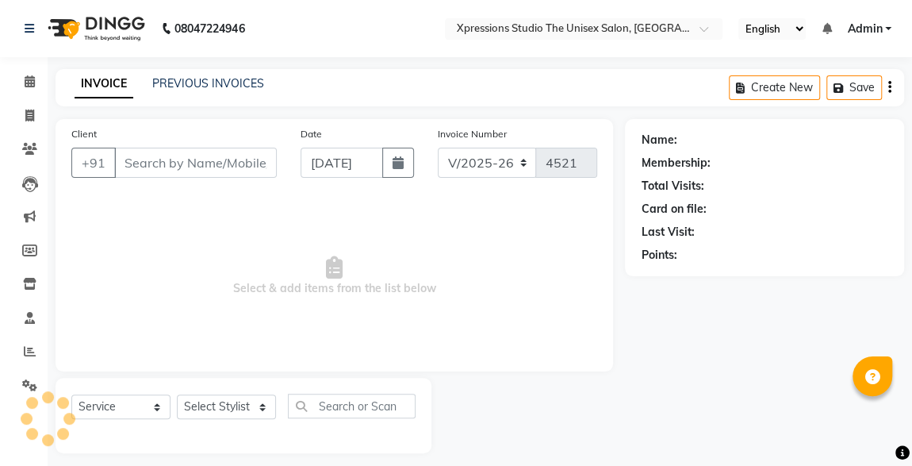
type input "9822600064"
select select "57587"
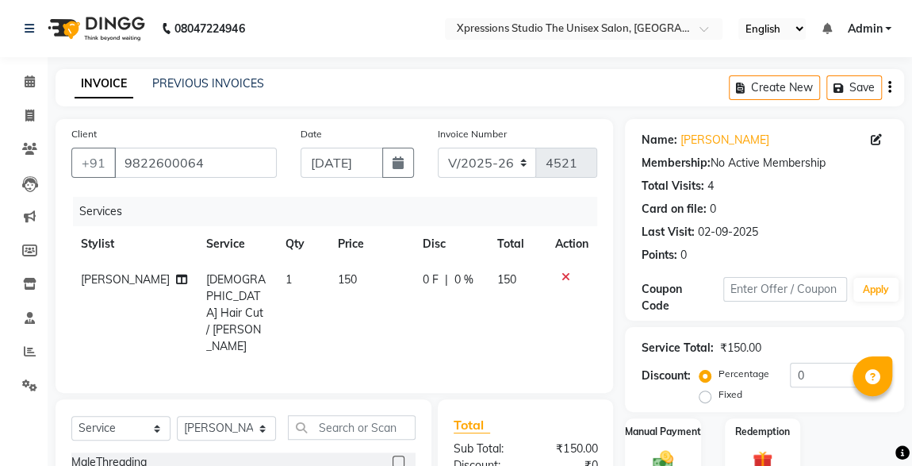
scroll to position [168, 0]
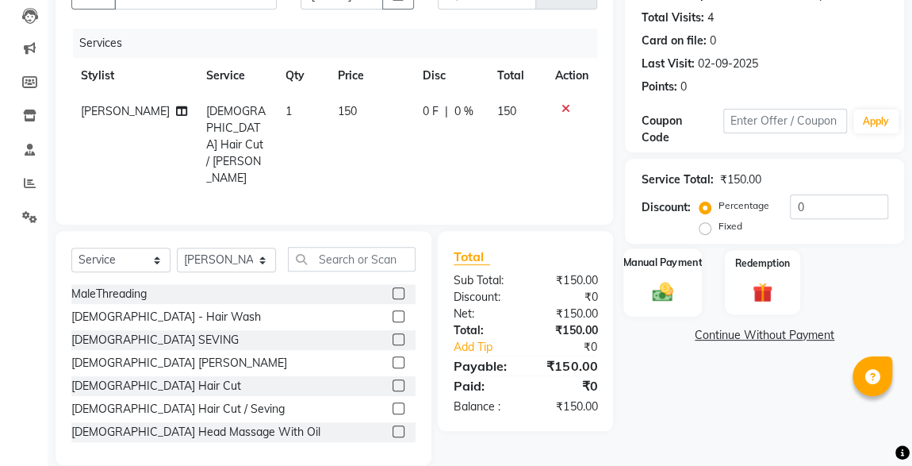
click at [683, 296] on div "Manual Payment" at bounding box center [662, 281] width 79 height 67
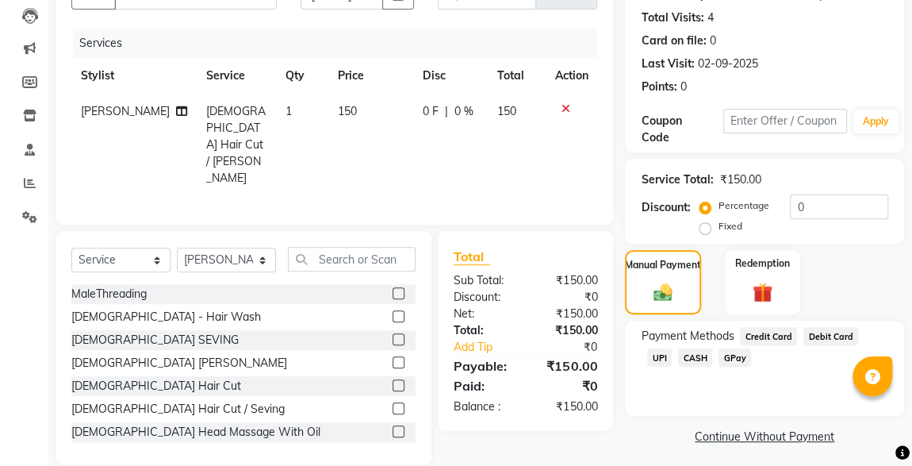
click at [678, 355] on span "CASH" at bounding box center [695, 357] width 34 height 18
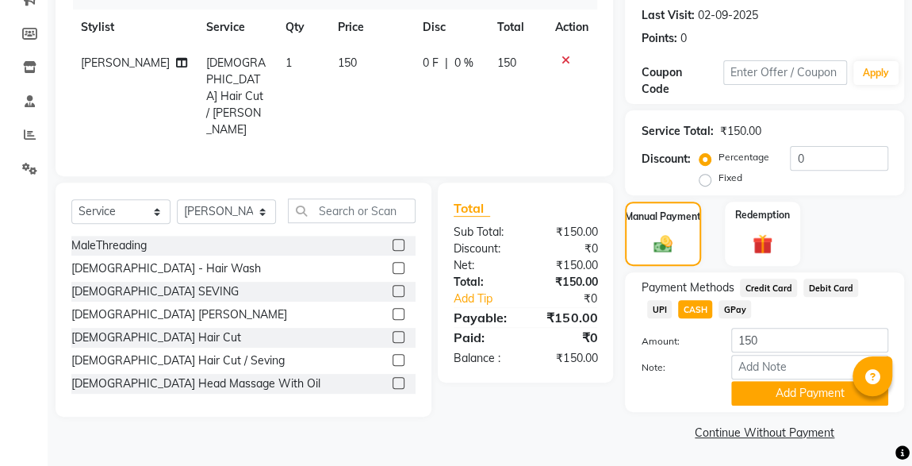
scroll to position [0, 0]
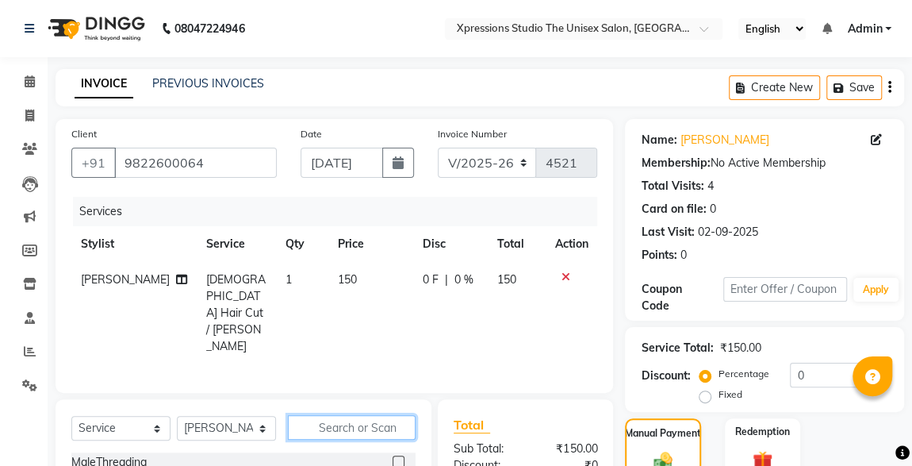
click at [370, 415] on input "text" at bounding box center [352, 427] width 128 height 25
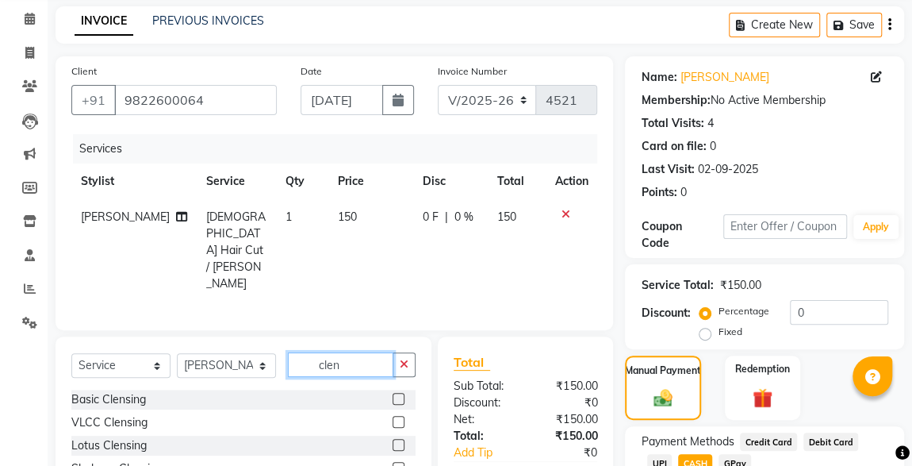
type input "clen"
click at [399, 462] on label at bounding box center [399, 468] width 12 height 12
click at [399, 463] on input "checkbox" at bounding box center [398, 468] width 10 height 10
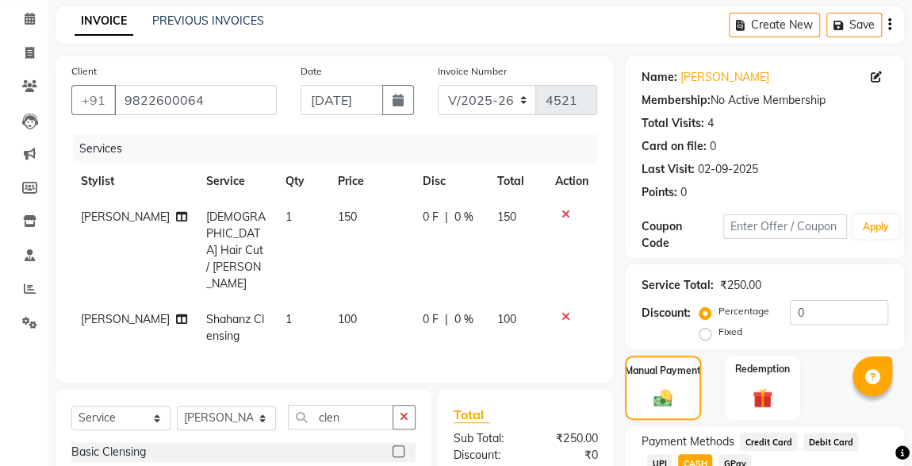
checkbox input "false"
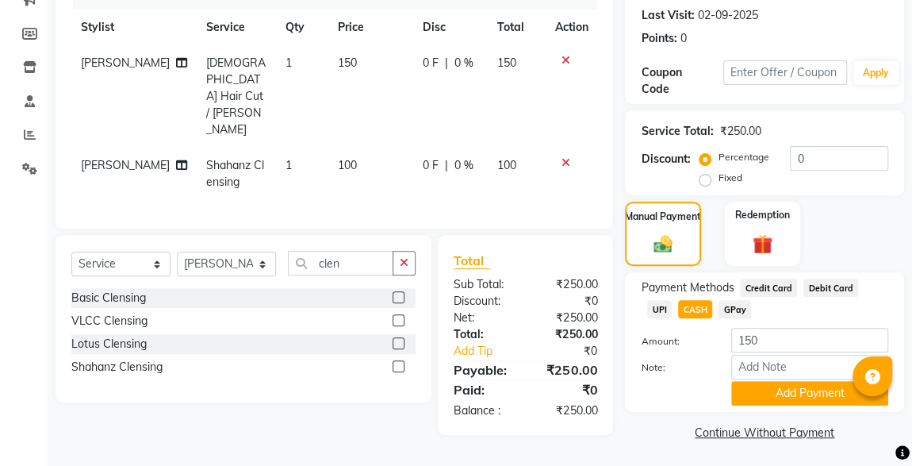
click at [678, 304] on span "CASH" at bounding box center [695, 309] width 34 height 18
type input "250"
click at [800, 395] on button "Add Payment" at bounding box center [809, 393] width 157 height 25
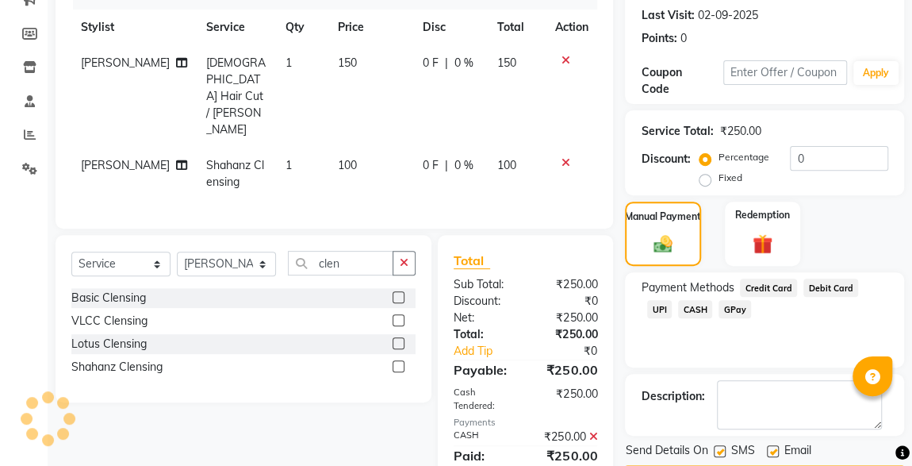
scroll to position [262, 0]
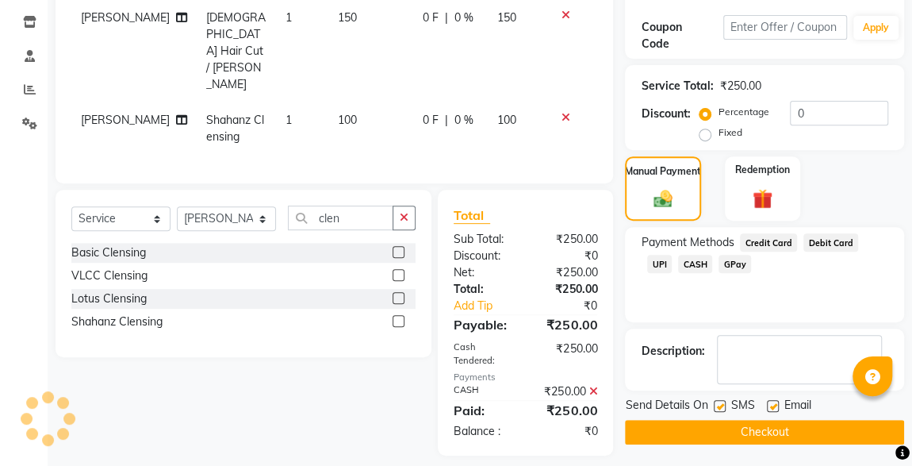
click at [720, 404] on label at bounding box center [720, 406] width 12 height 12
click at [720, 404] on input "checkbox" at bounding box center [719, 406] width 10 height 10
checkbox input "false"
click at [758, 435] on button "Checkout" at bounding box center [764, 432] width 279 height 25
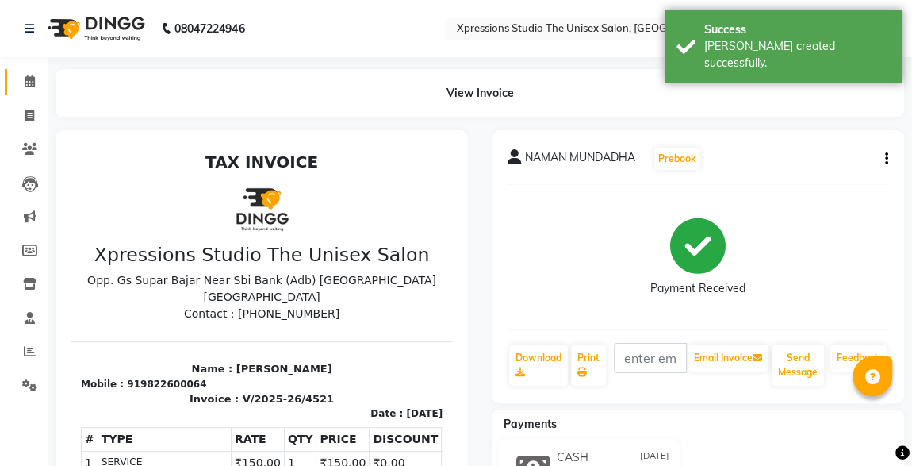
click at [26, 90] on span at bounding box center [30, 82] width 28 height 18
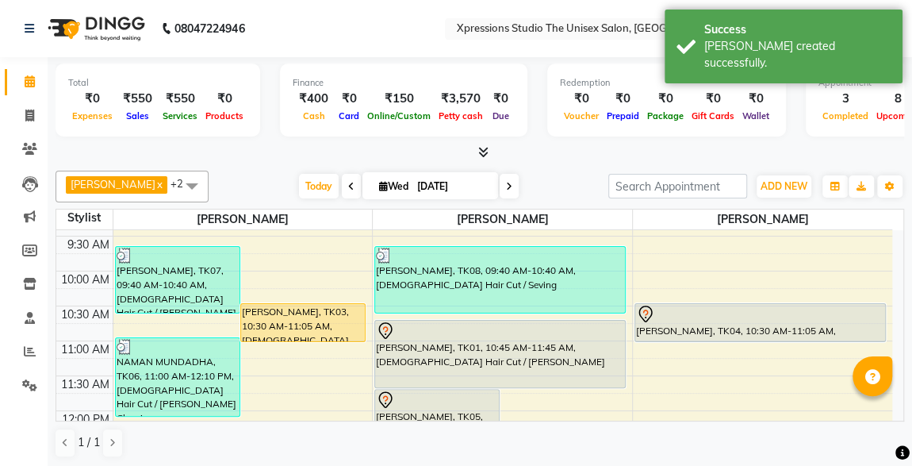
scroll to position [161, 0]
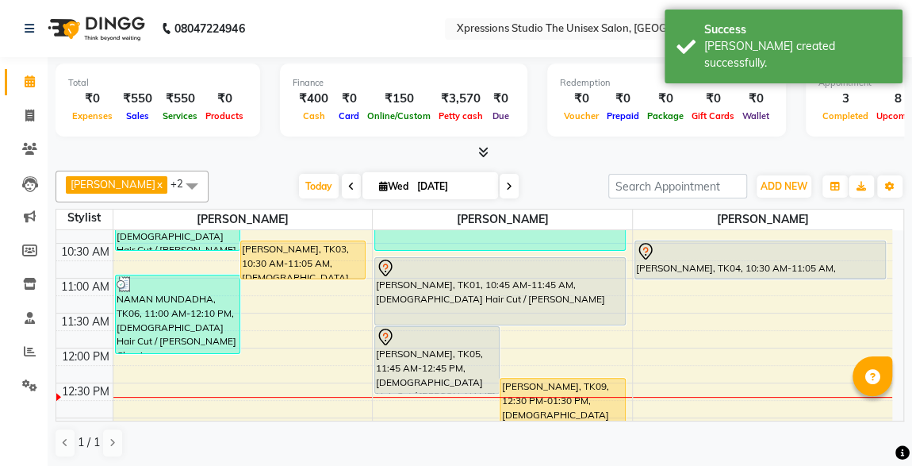
click at [318, 256] on div "[PERSON_NAME], TK03, 10:30 AM-11:05 AM, [DEMOGRAPHIC_DATA] Hair Cut" at bounding box center [303, 259] width 124 height 37
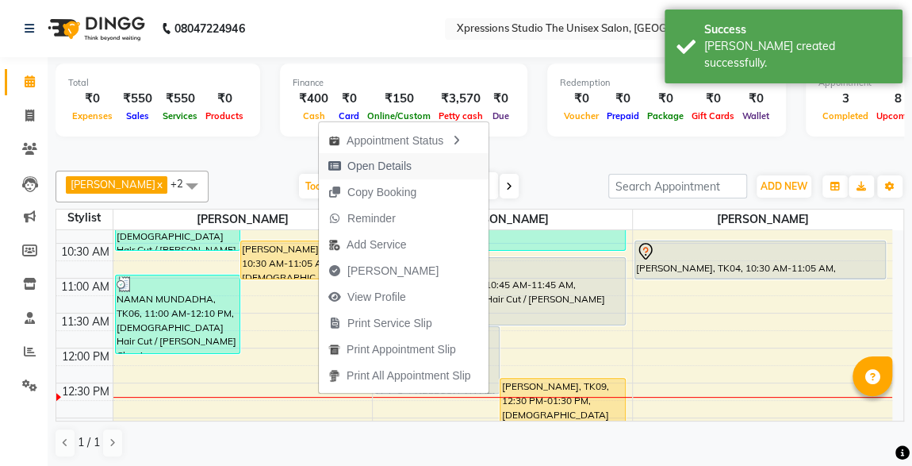
click at [367, 165] on span "Open Details" at bounding box center [379, 166] width 64 height 17
select select "1"
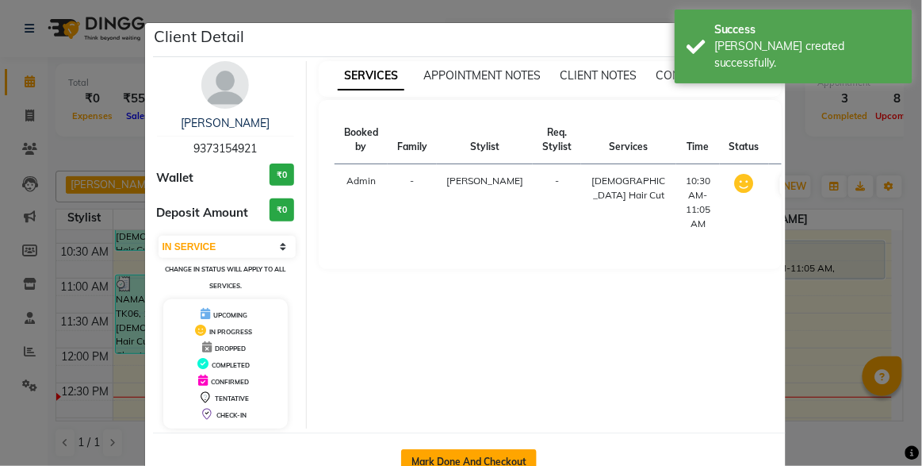
click at [435, 451] on button "Mark Done And Checkout" at bounding box center [469, 461] width 136 height 25
select select "service"
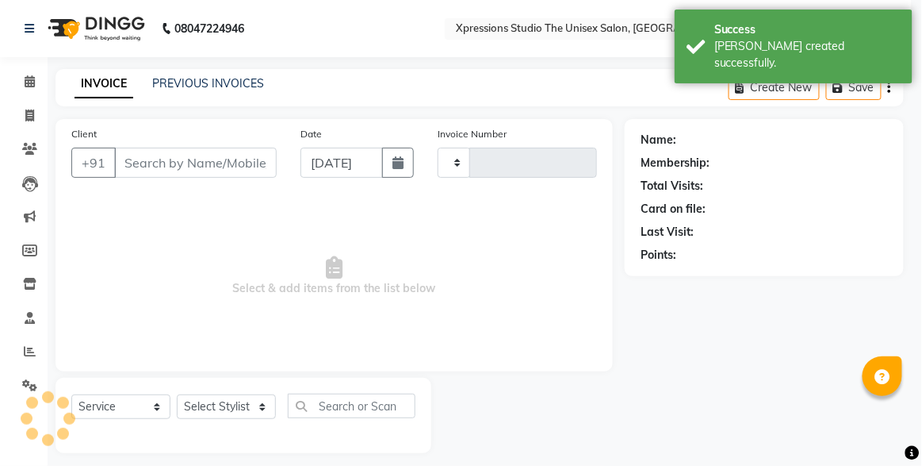
type input "4522"
select select "7003"
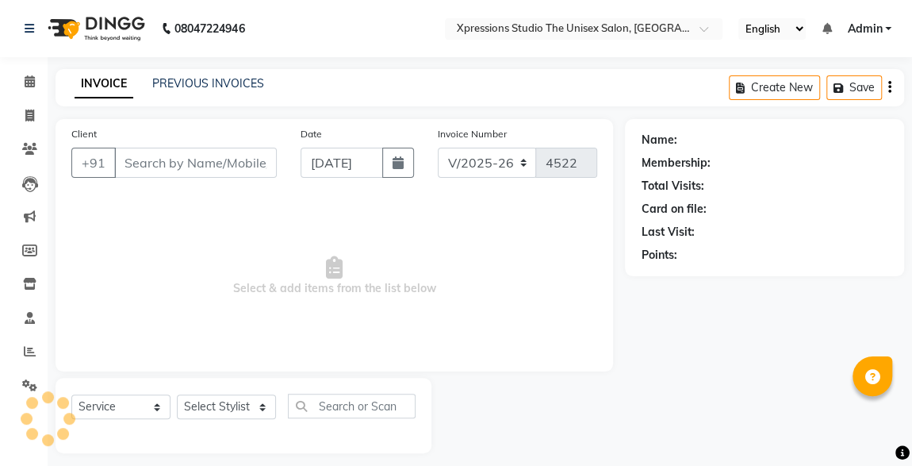
type input "9373154921"
select select "57587"
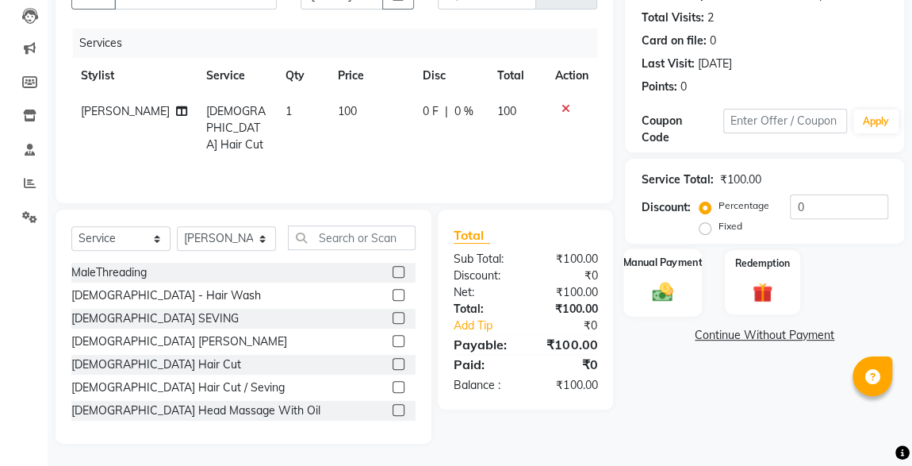
click at [678, 295] on img at bounding box center [663, 291] width 34 height 25
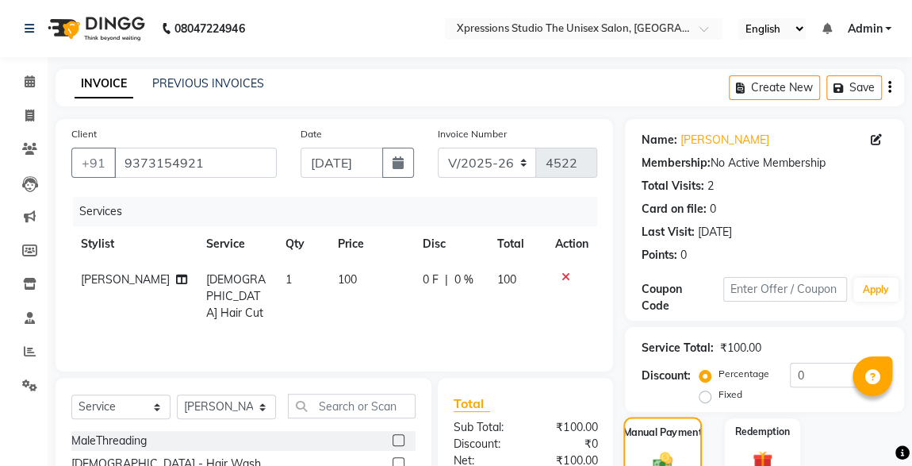
scroll to position [174, 0]
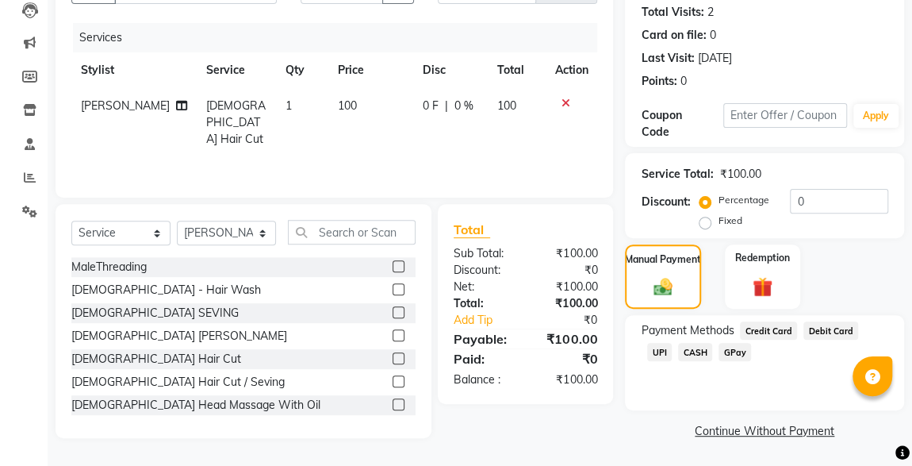
click at [672, 343] on span "UPI" at bounding box center [659, 352] width 25 height 18
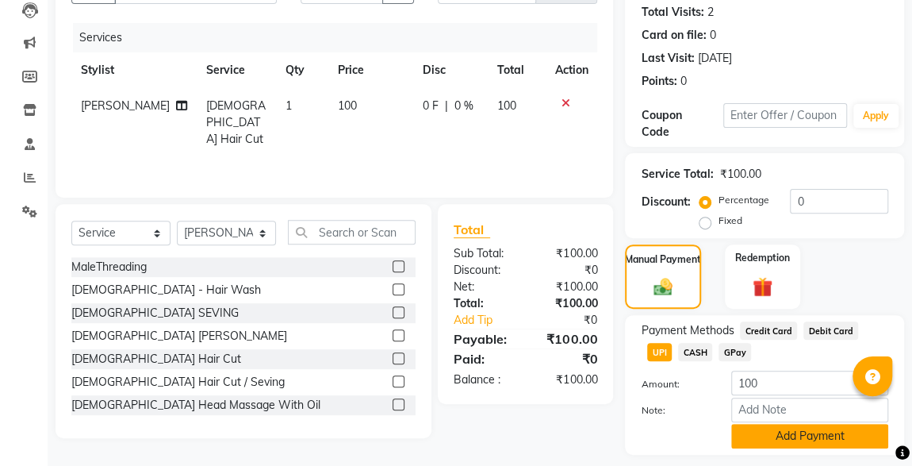
click at [808, 435] on button "Add Payment" at bounding box center [809, 436] width 157 height 25
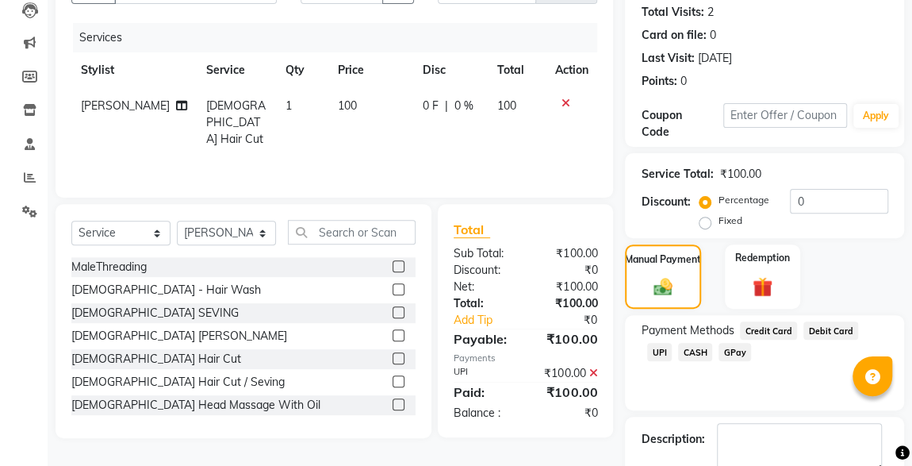
scroll to position [262, 0]
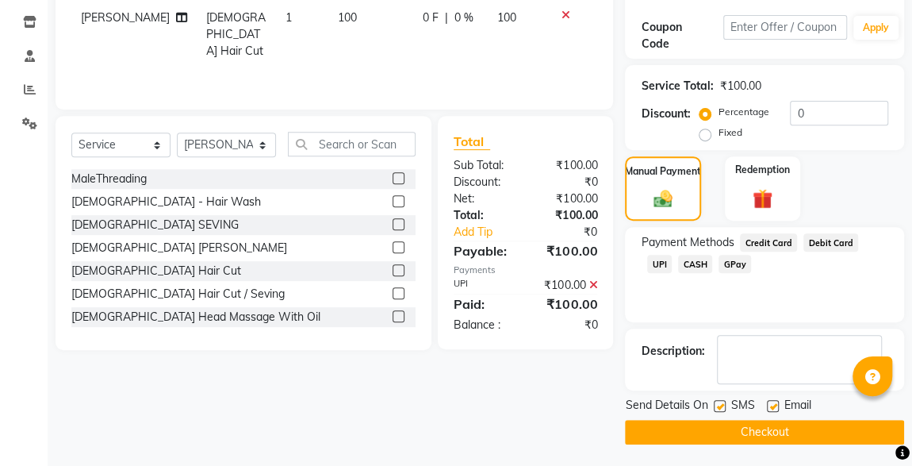
click at [719, 404] on label at bounding box center [720, 406] width 12 height 12
click at [719, 404] on input "checkbox" at bounding box center [719, 406] width 10 height 10
checkbox input "false"
click at [756, 429] on button "Checkout" at bounding box center [764, 432] width 279 height 25
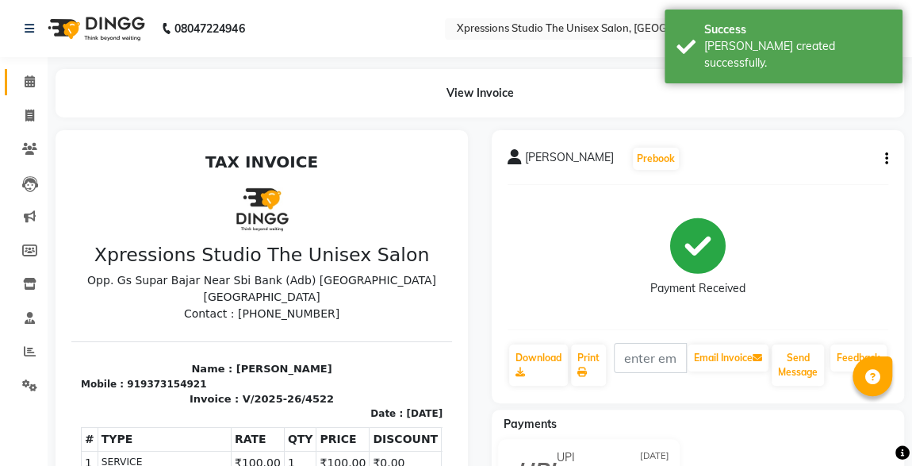
click at [14, 86] on link "Calendar" at bounding box center [24, 82] width 38 height 26
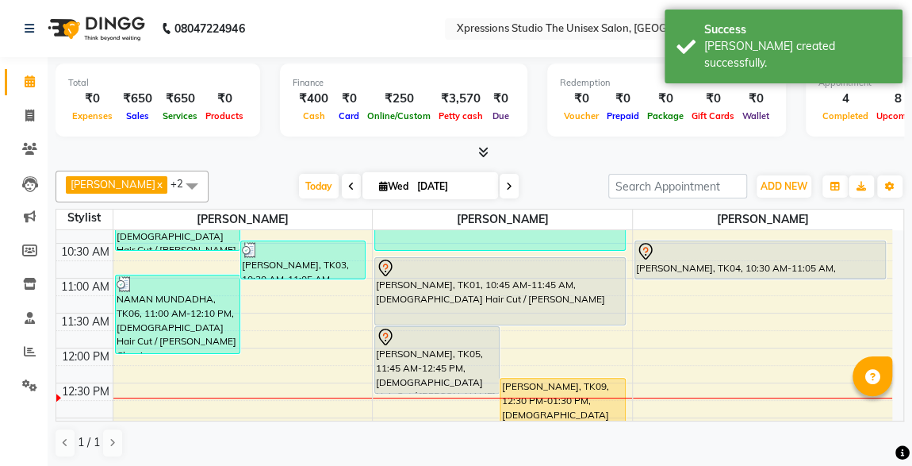
scroll to position [152, 0]
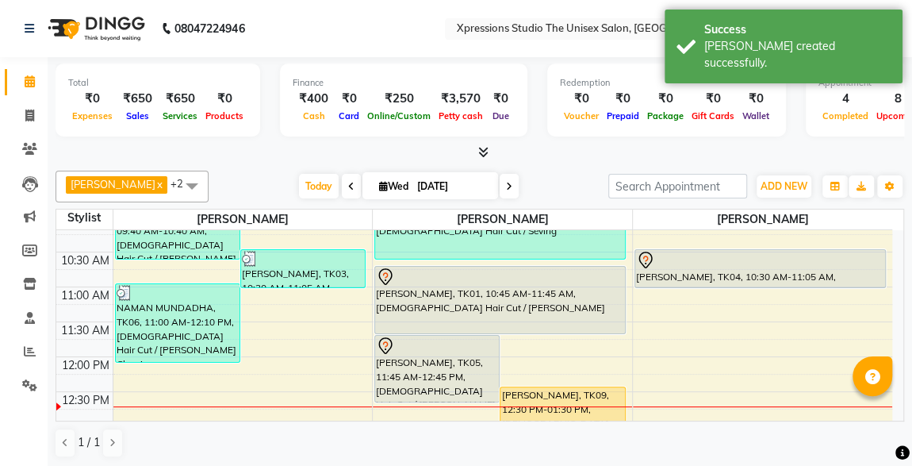
click at [509, 289] on div "[PERSON_NAME], TK01, 10:45 AM-11:45 AM, [DEMOGRAPHIC_DATA] Hair Cut / [PERSON_N…" at bounding box center [500, 299] width 250 height 67
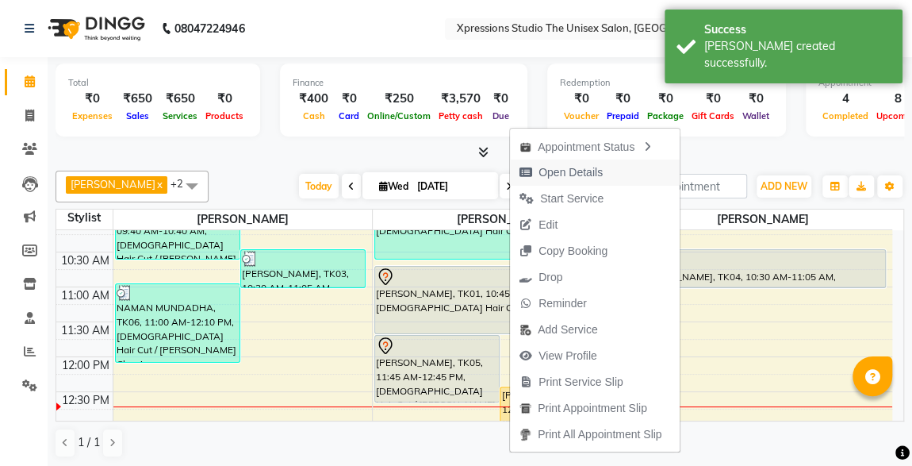
click at [558, 167] on span "Open Details" at bounding box center [571, 172] width 64 height 17
select select "7"
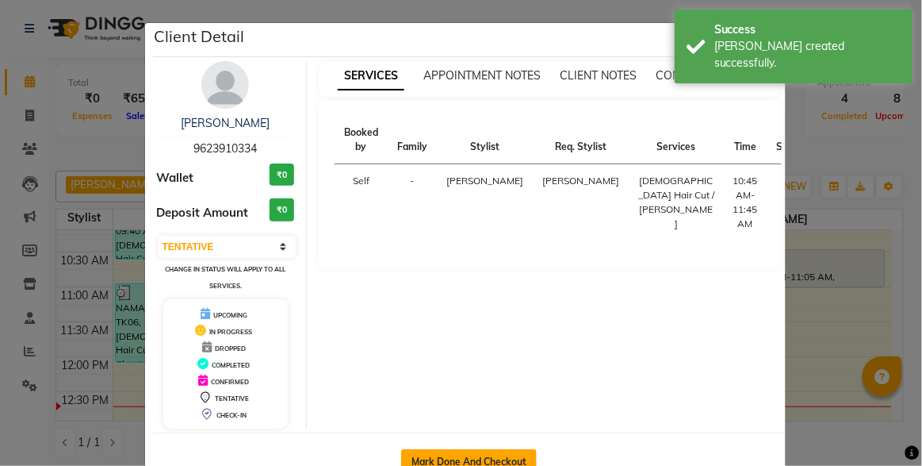
click at [445, 454] on button "Mark Done And Checkout" at bounding box center [469, 461] width 136 height 25
select select "7003"
select select "service"
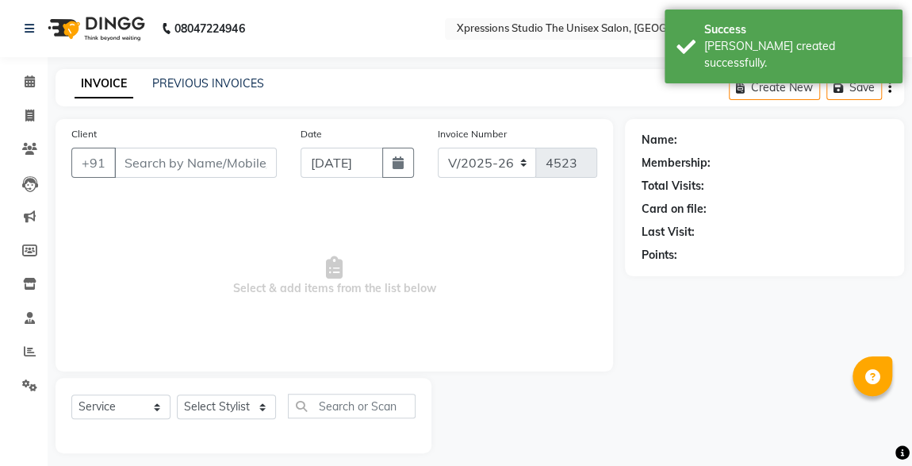
type input "9623910334"
select select "57588"
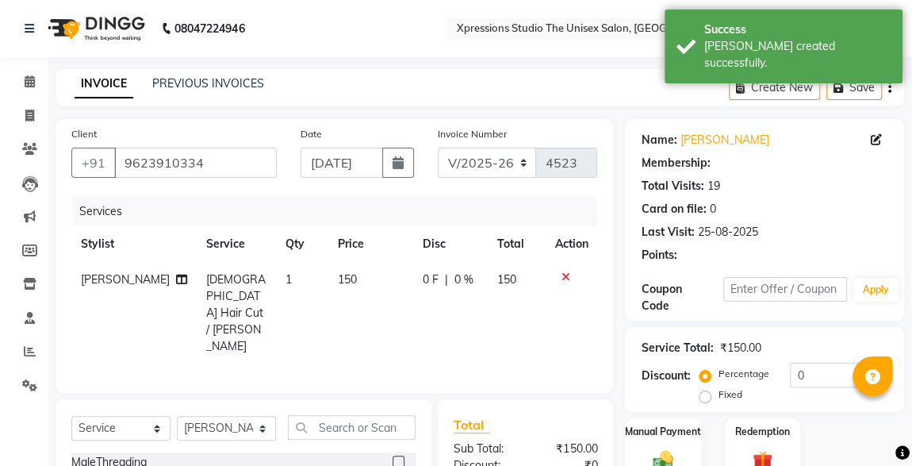
scroll to position [168, 0]
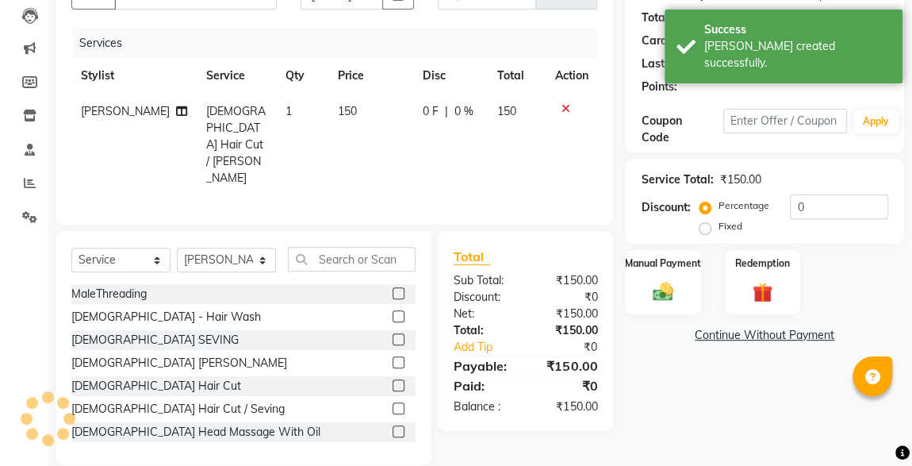
click at [669, 288] on img at bounding box center [662, 291] width 33 height 23
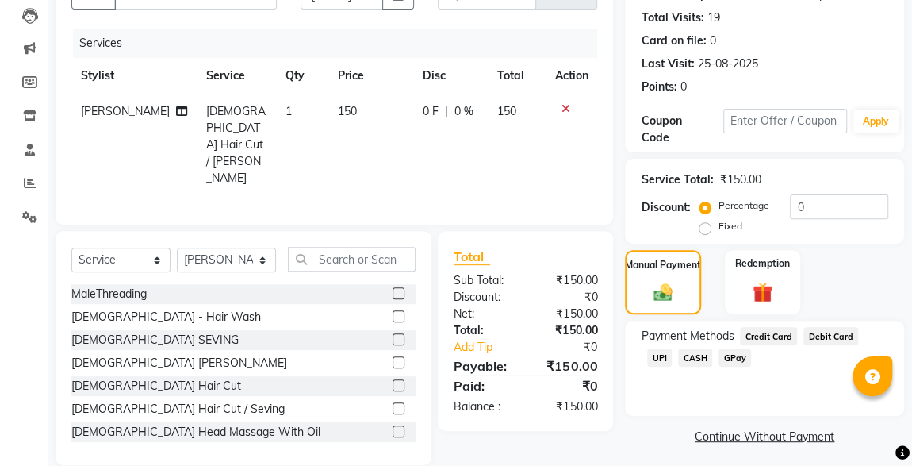
click at [678, 358] on span "CASH" at bounding box center [695, 357] width 34 height 18
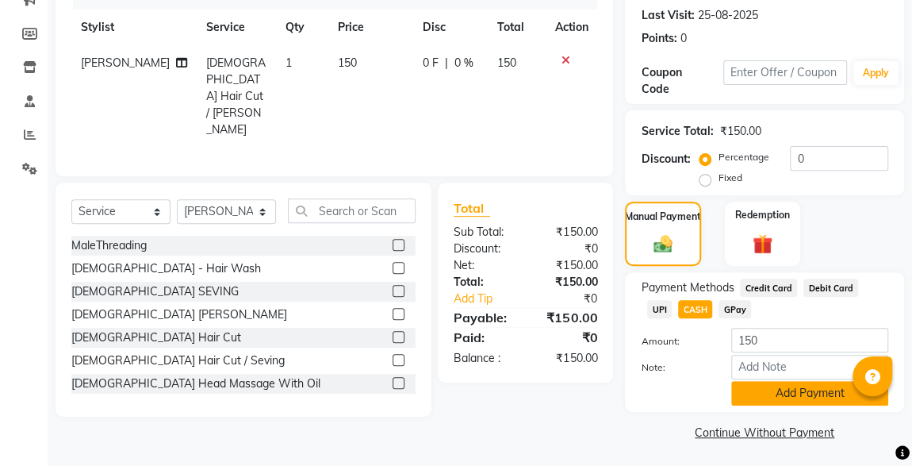
click at [811, 390] on button "Add Payment" at bounding box center [809, 393] width 157 height 25
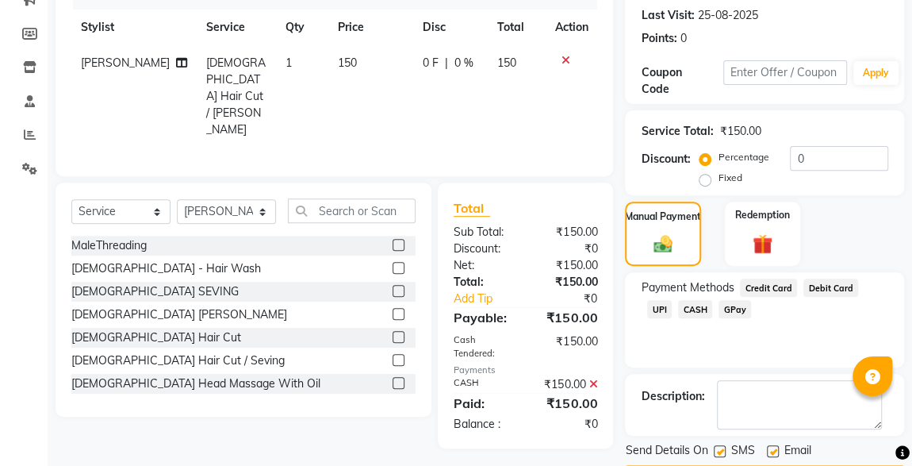
scroll to position [262, 0]
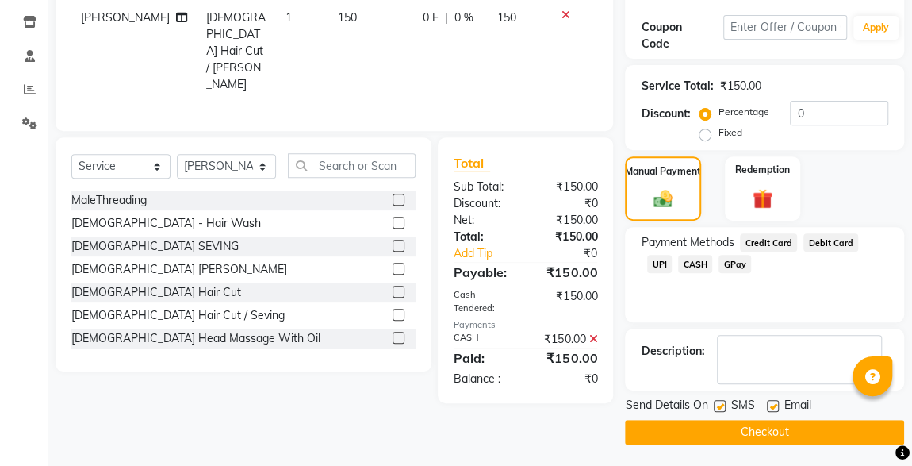
click at [720, 404] on label at bounding box center [720, 406] width 12 height 12
click at [720, 404] on input "checkbox" at bounding box center [719, 406] width 10 height 10
checkbox input "false"
click at [768, 428] on button "Checkout" at bounding box center [764, 432] width 279 height 25
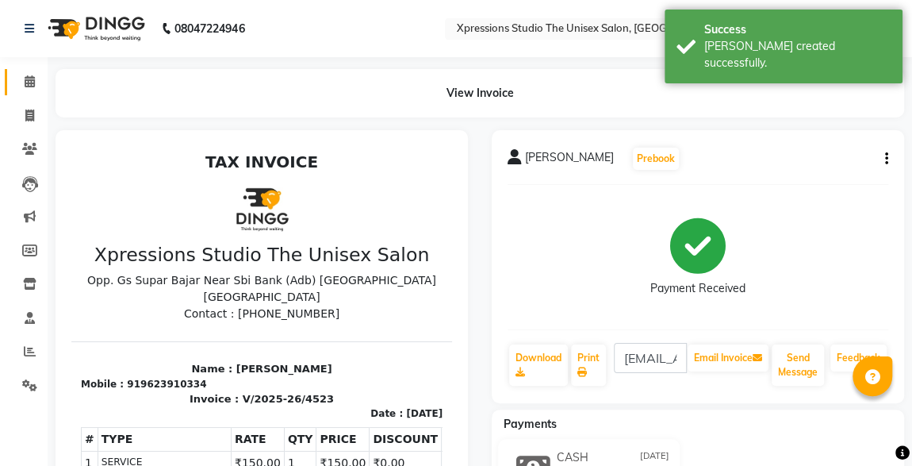
click at [27, 91] on link "Calendar" at bounding box center [24, 82] width 38 height 26
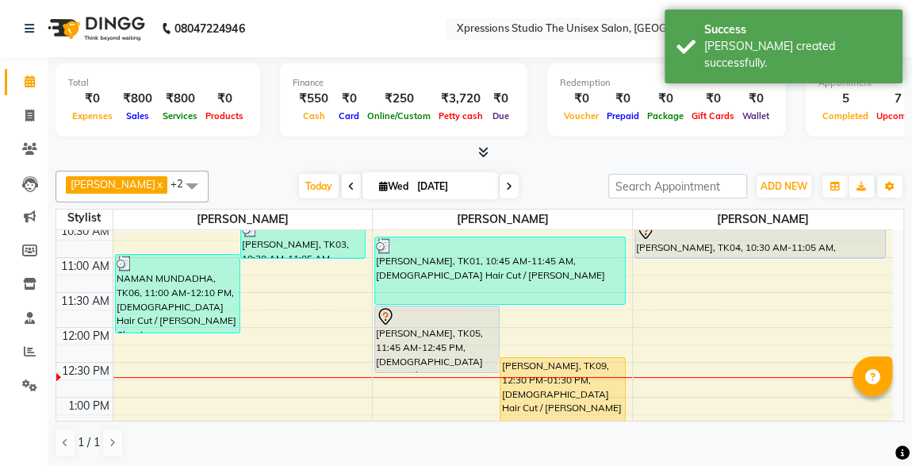
scroll to position [175, 0]
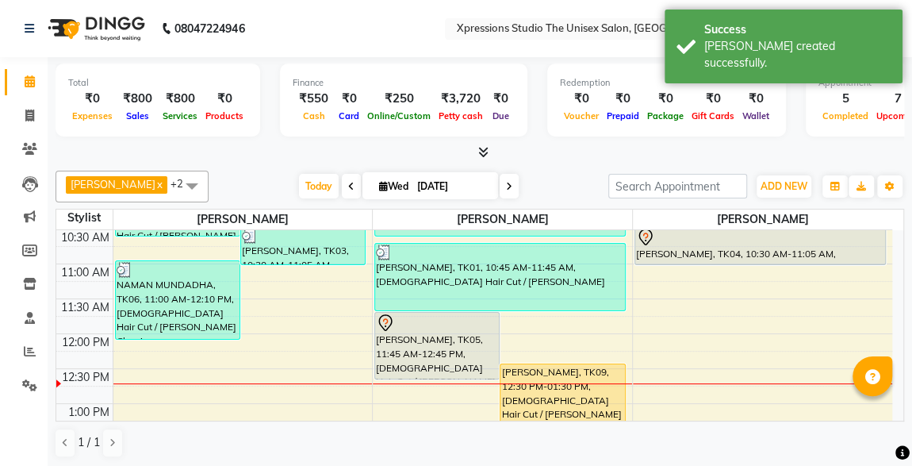
click at [451, 347] on div "[PERSON_NAME], TK05, 11:45 AM-12:45 PM, [DEMOGRAPHIC_DATA] Hair Cut / [PERSON_N…" at bounding box center [437, 345] width 124 height 66
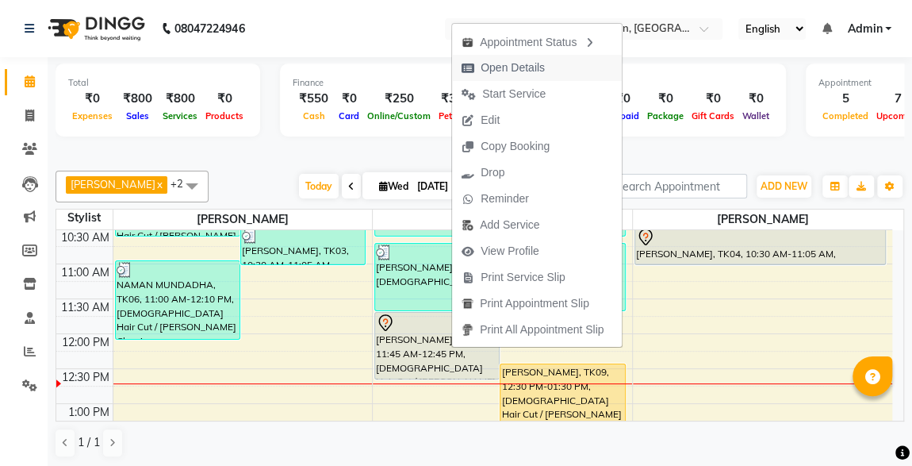
click at [512, 74] on span "Open Details" at bounding box center [513, 67] width 64 height 17
select select "7"
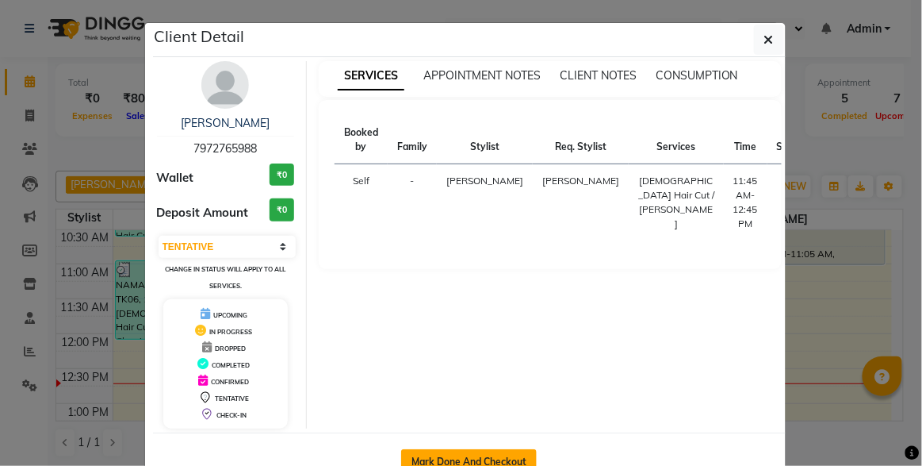
click at [454, 454] on button "Mark Done And Checkout" at bounding box center [469, 461] width 136 height 25
select select "service"
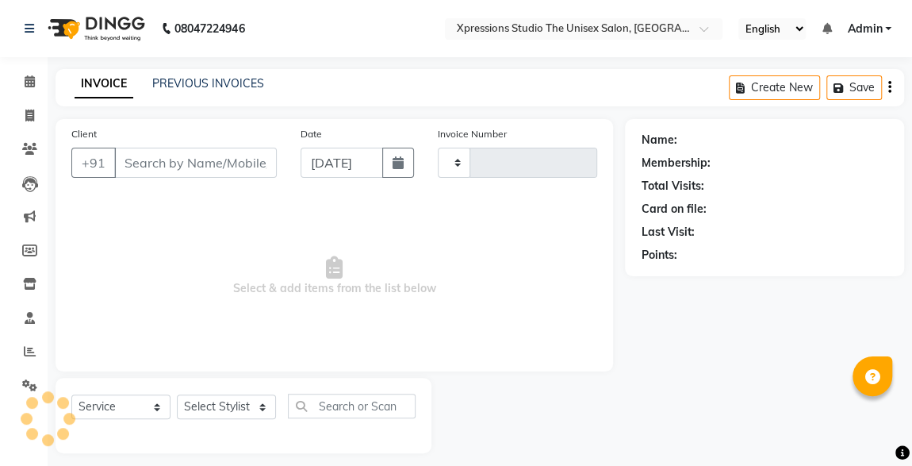
type input "4524"
select select "7003"
type input "7972765988"
select select "57588"
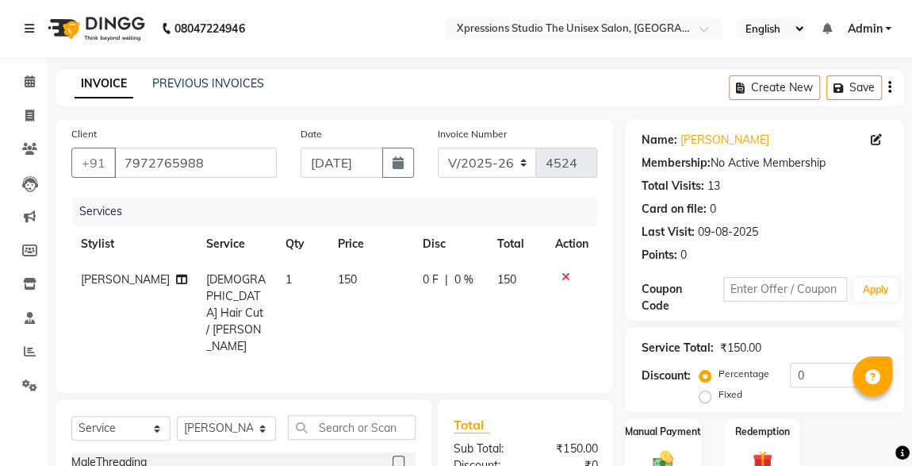
scroll to position [168, 0]
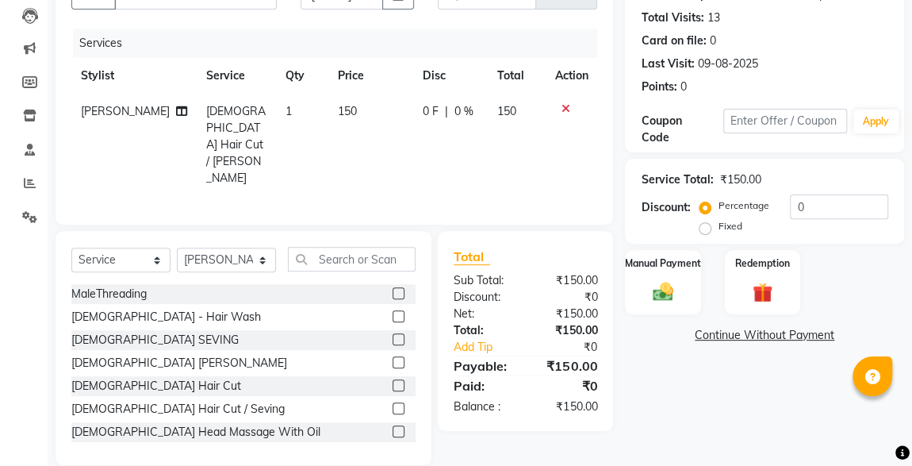
click at [673, 353] on div "Name: [PERSON_NAME] Membership: No Active Membership Total Visits: 13 Card on f…" at bounding box center [770, 208] width 291 height 514
click at [678, 304] on div "Manual Payment" at bounding box center [662, 281] width 79 height 67
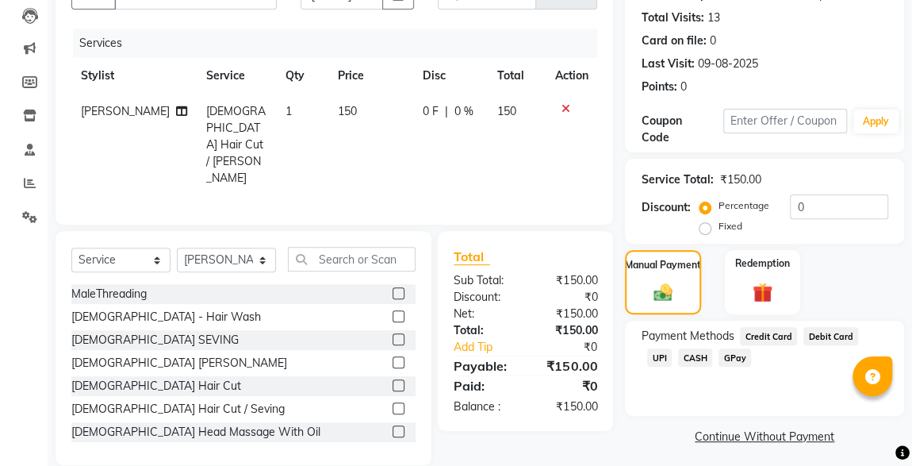
click at [678, 363] on span "CASH" at bounding box center [695, 357] width 34 height 18
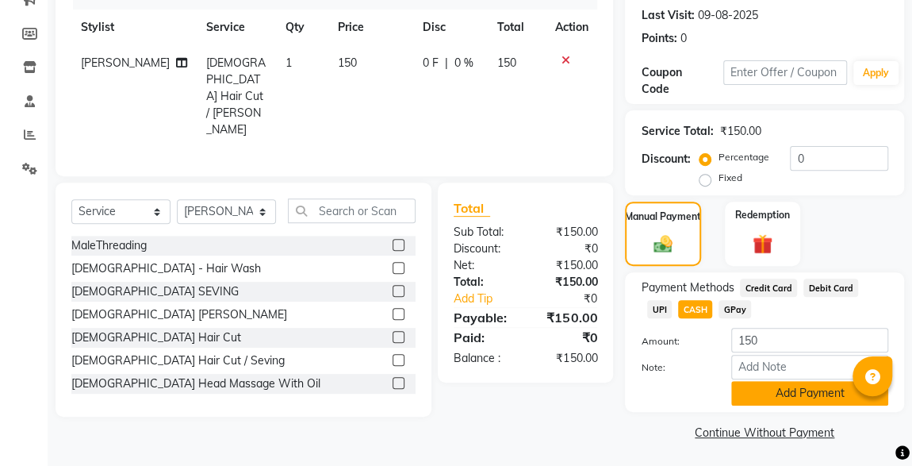
click at [798, 395] on button "Add Payment" at bounding box center [809, 393] width 157 height 25
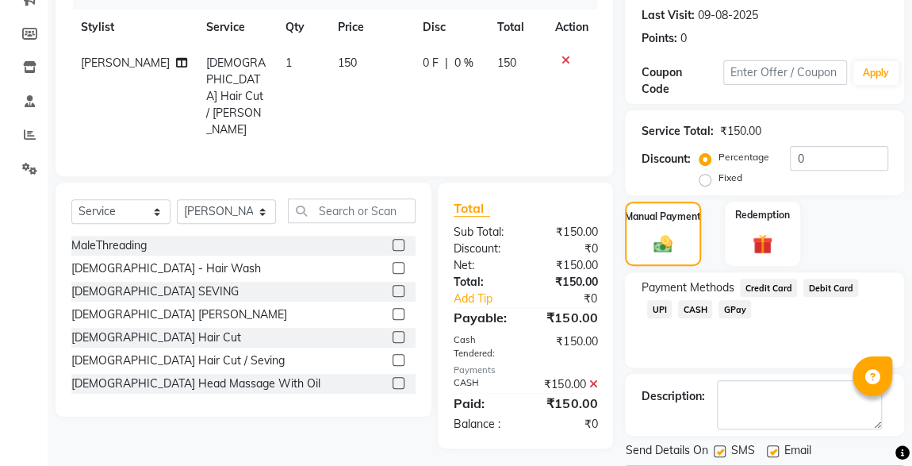
scroll to position [262, 0]
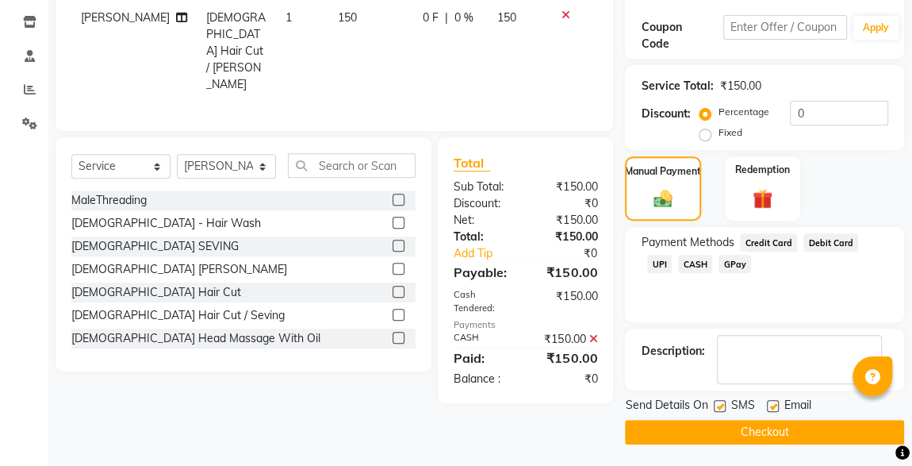
click at [714, 404] on label at bounding box center [720, 406] width 12 height 12
click at [714, 404] on input "checkbox" at bounding box center [719, 406] width 10 height 10
checkbox input "false"
click at [761, 435] on button "Checkout" at bounding box center [764, 432] width 279 height 25
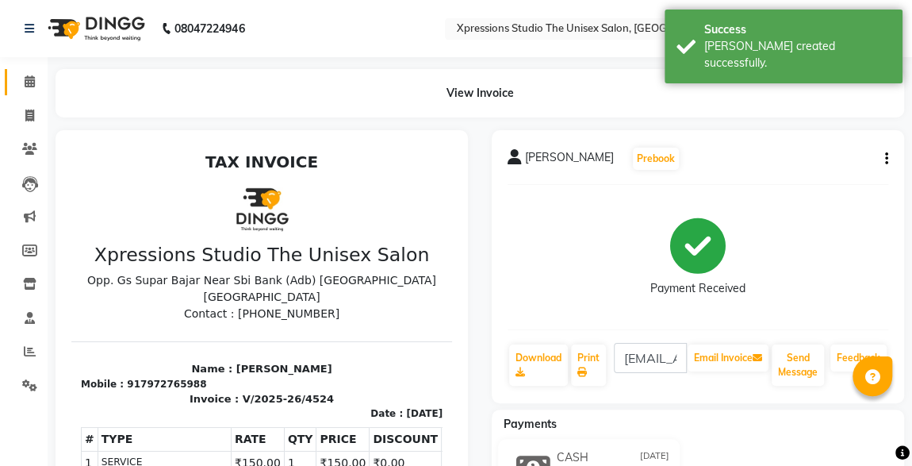
click at [24, 88] on span at bounding box center [30, 82] width 28 height 18
